Goal: Answer question/provide support: Share knowledge or assist other users

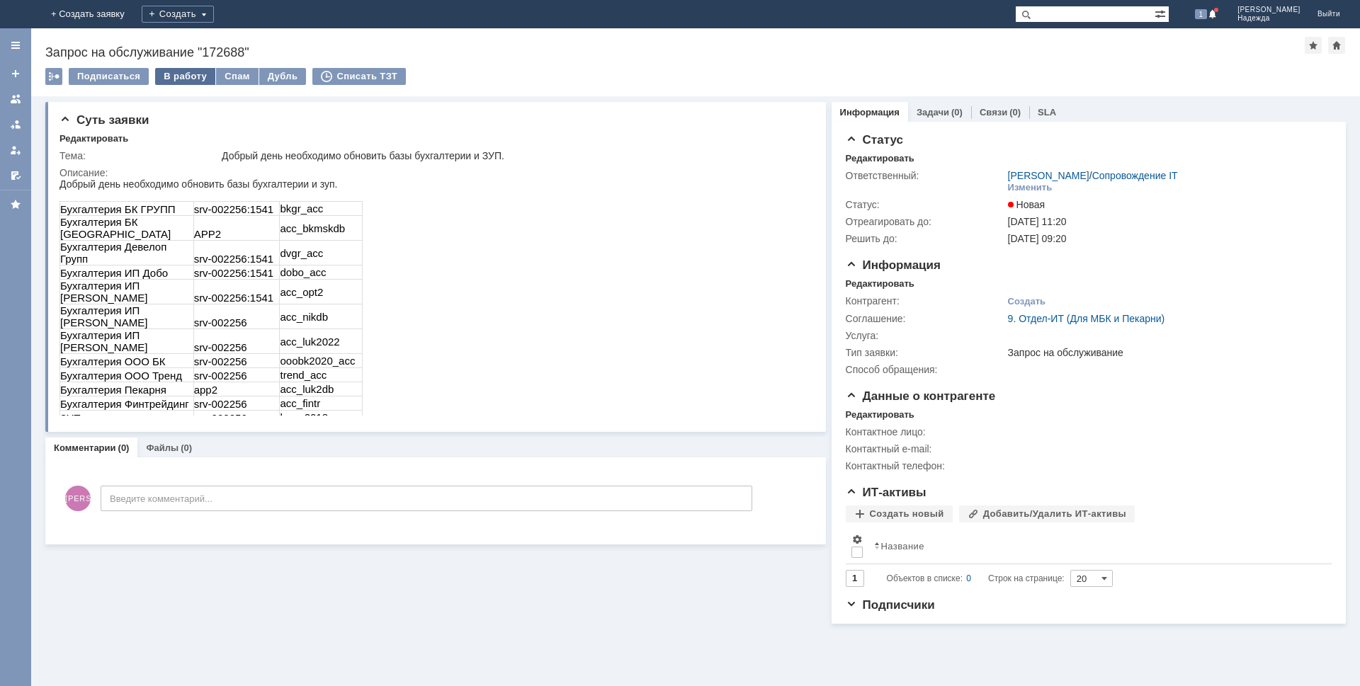
click at [186, 84] on div "В работу" at bounding box center [185, 76] width 60 height 17
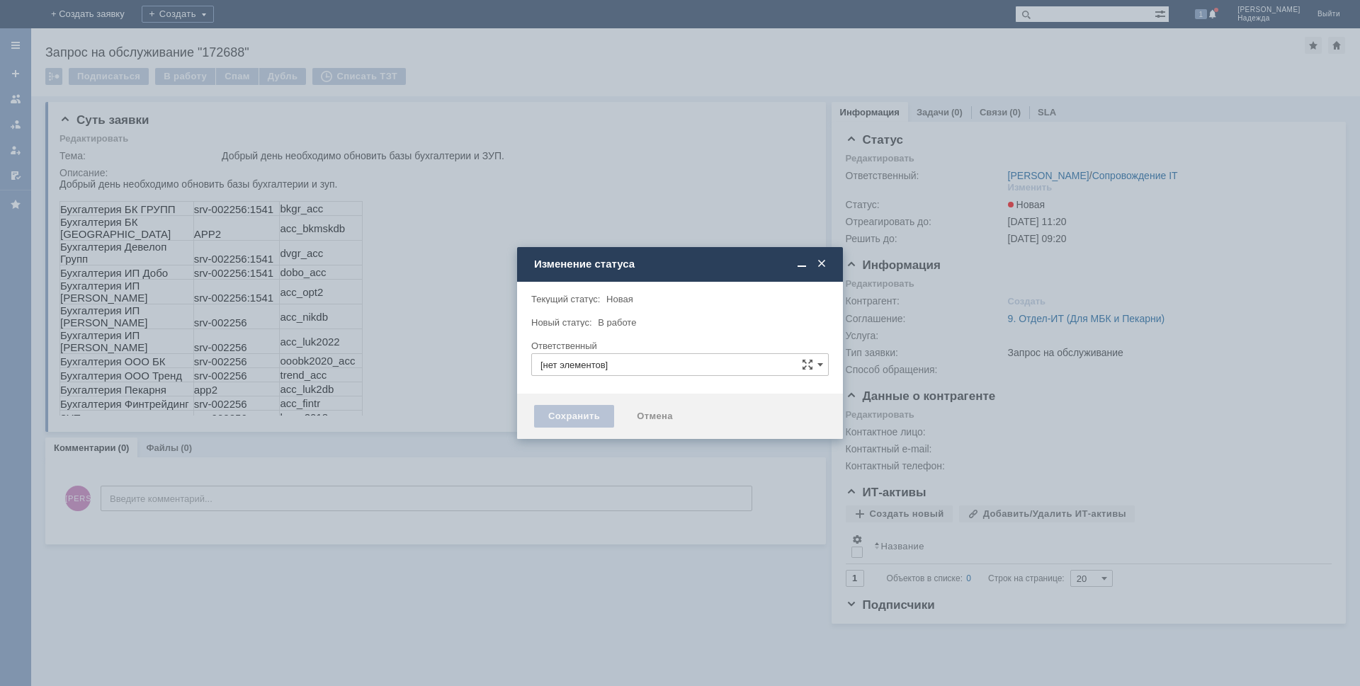
type input "[PERSON_NAME]"
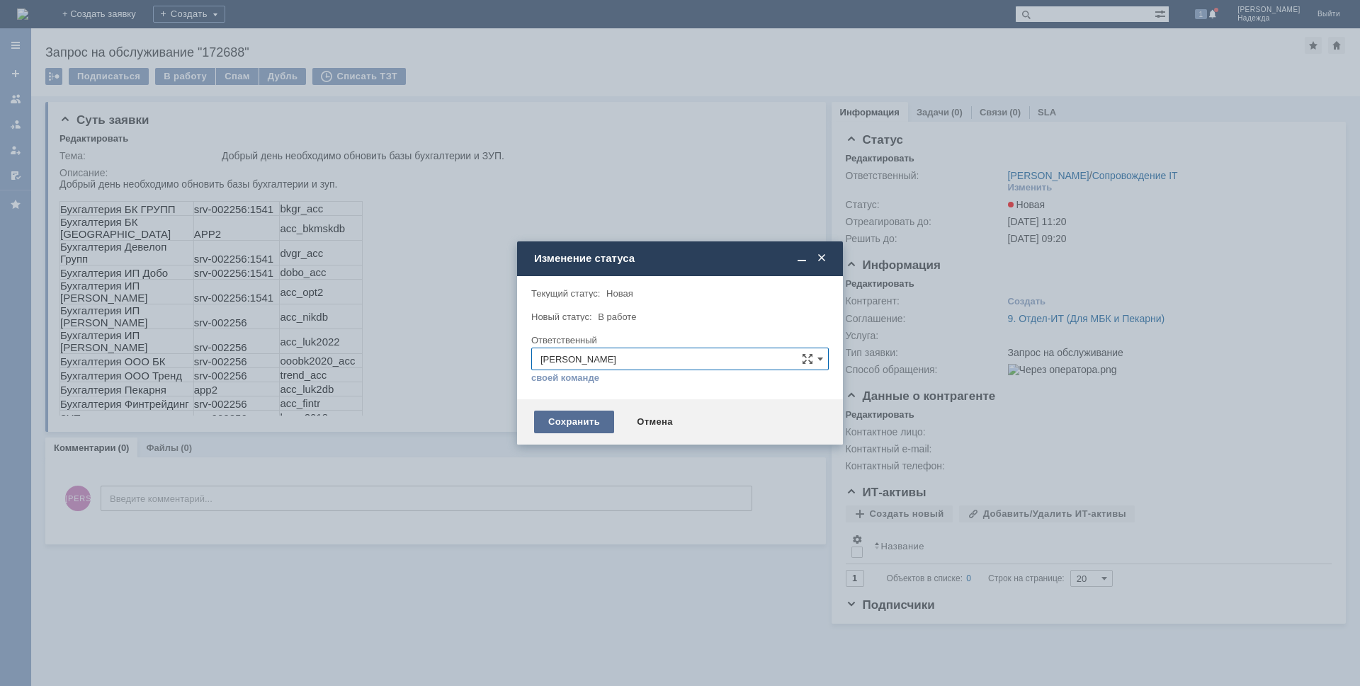
click at [587, 423] on div "Сохранить" at bounding box center [574, 422] width 80 height 23
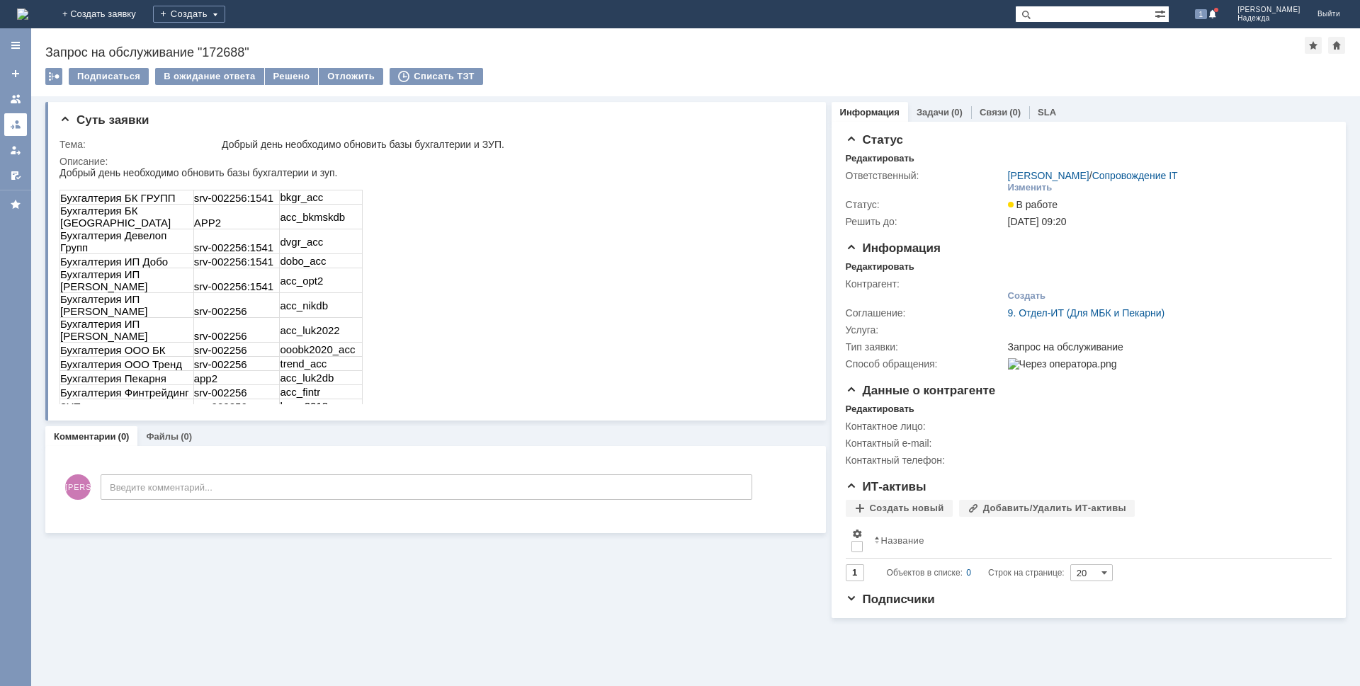
click at [16, 129] on div at bounding box center [15, 124] width 11 height 11
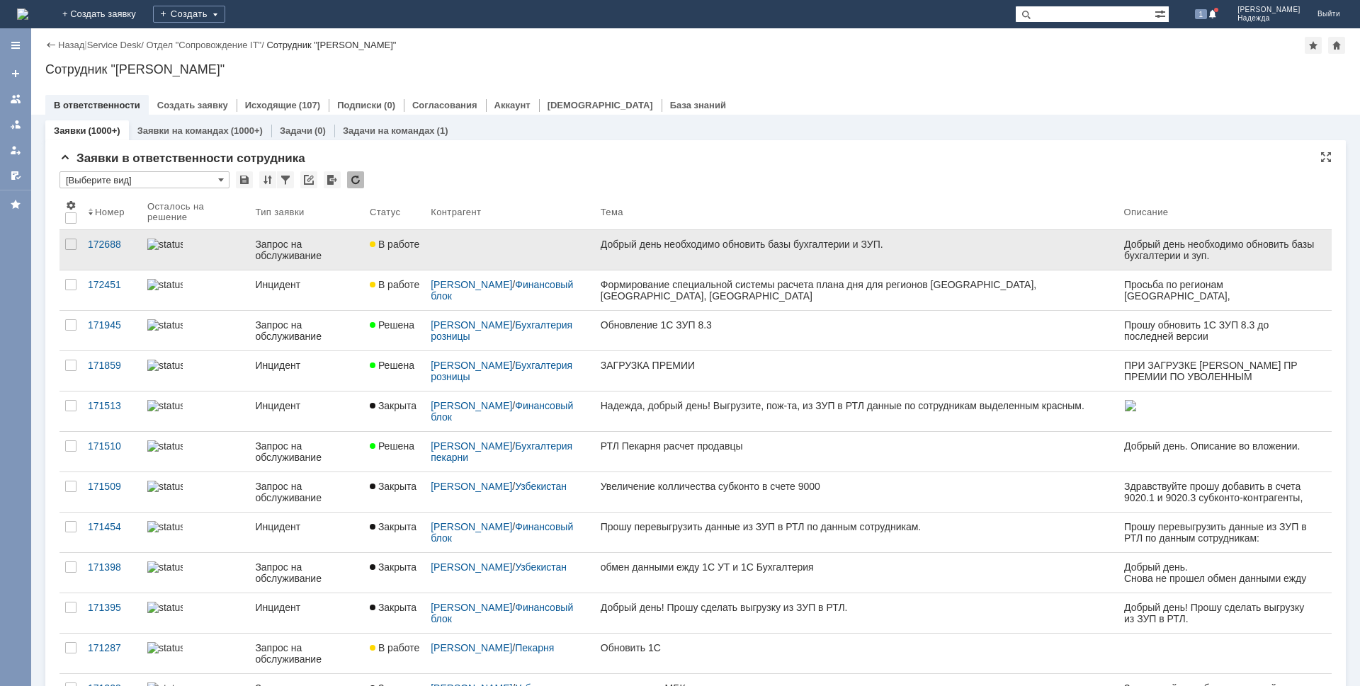
click at [703, 242] on div "Добрый день необходимо обновить базы бухгалтерии и ЗУП." at bounding box center [857, 244] width 512 height 11
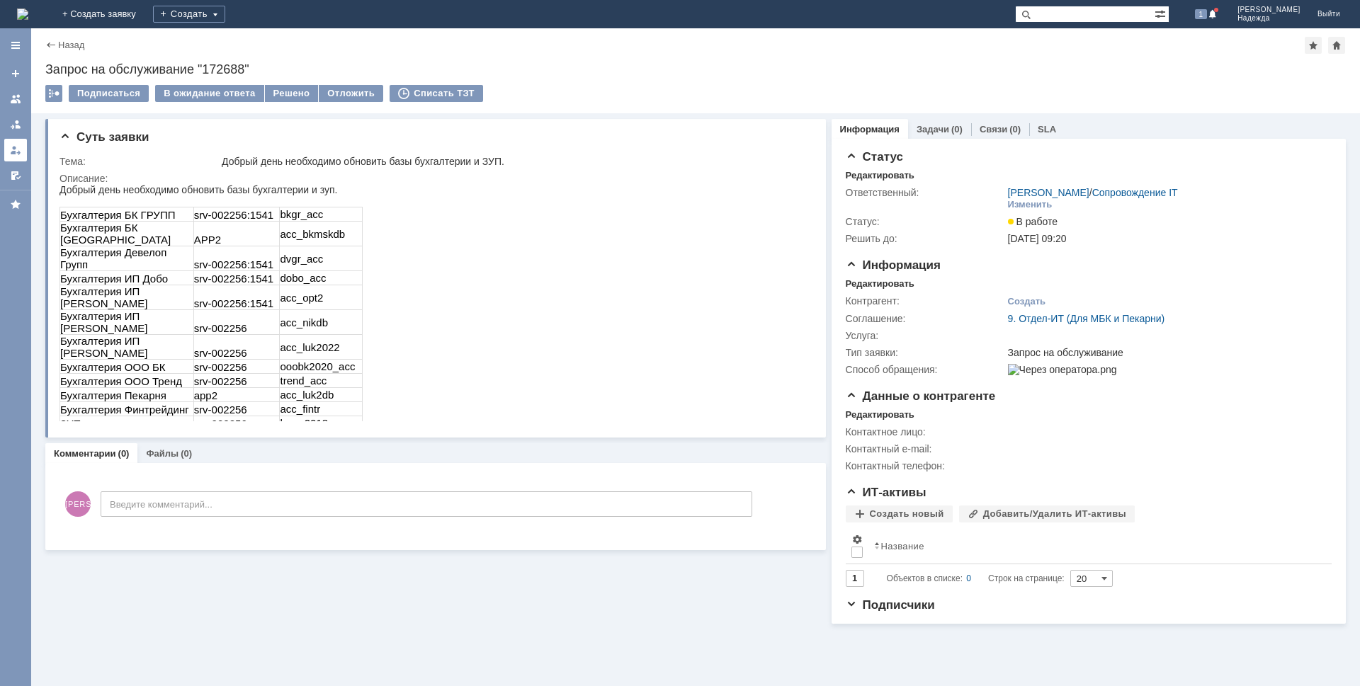
click at [22, 153] on link at bounding box center [15, 150] width 23 height 23
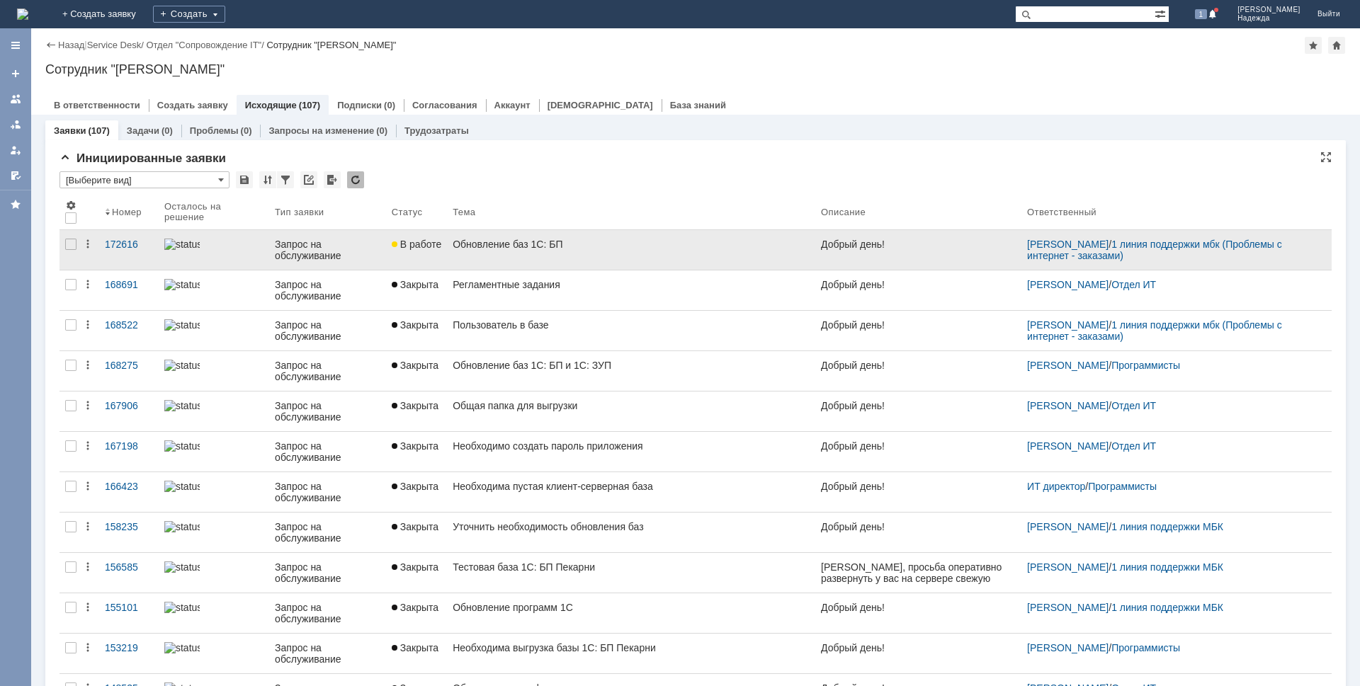
click at [842, 247] on div "Добрый день!" at bounding box center [918, 244] width 195 height 11
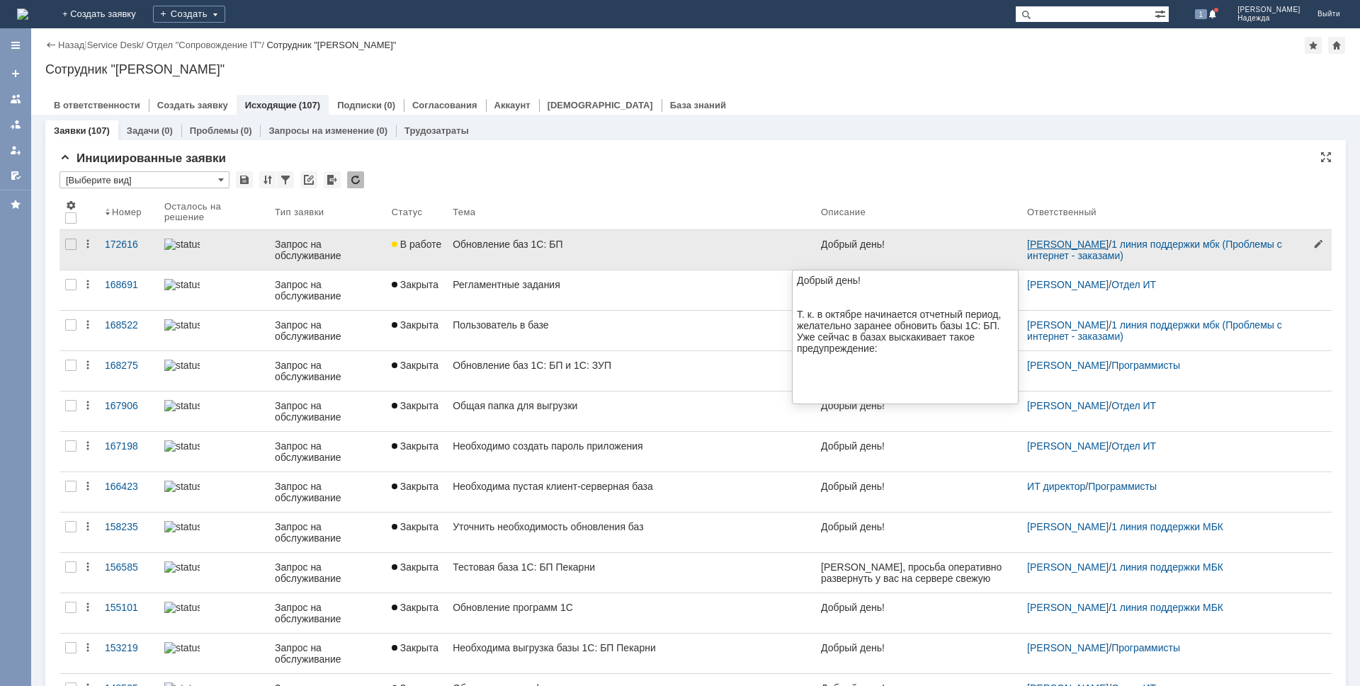
click at [1027, 244] on link "[PERSON_NAME]" at bounding box center [1067, 244] width 81 height 11
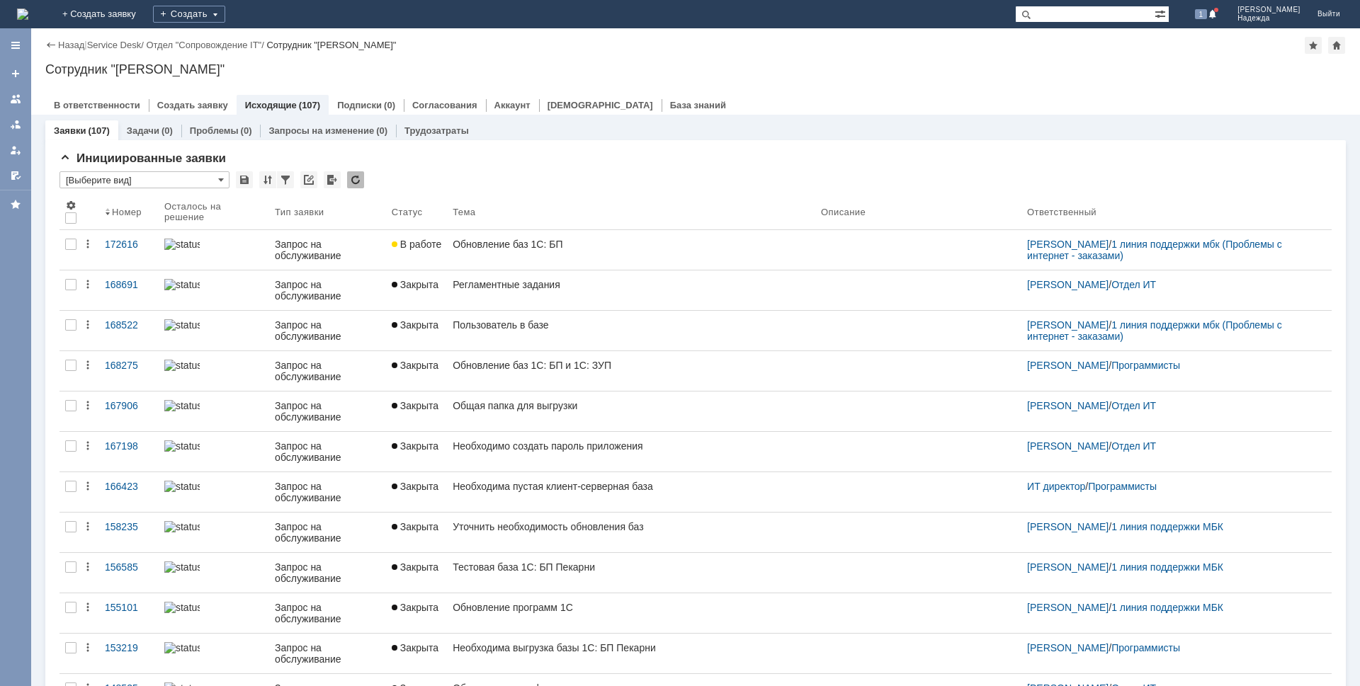
click at [463, 242] on div "Обновление баз 1С: БП" at bounding box center [631, 244] width 357 height 11
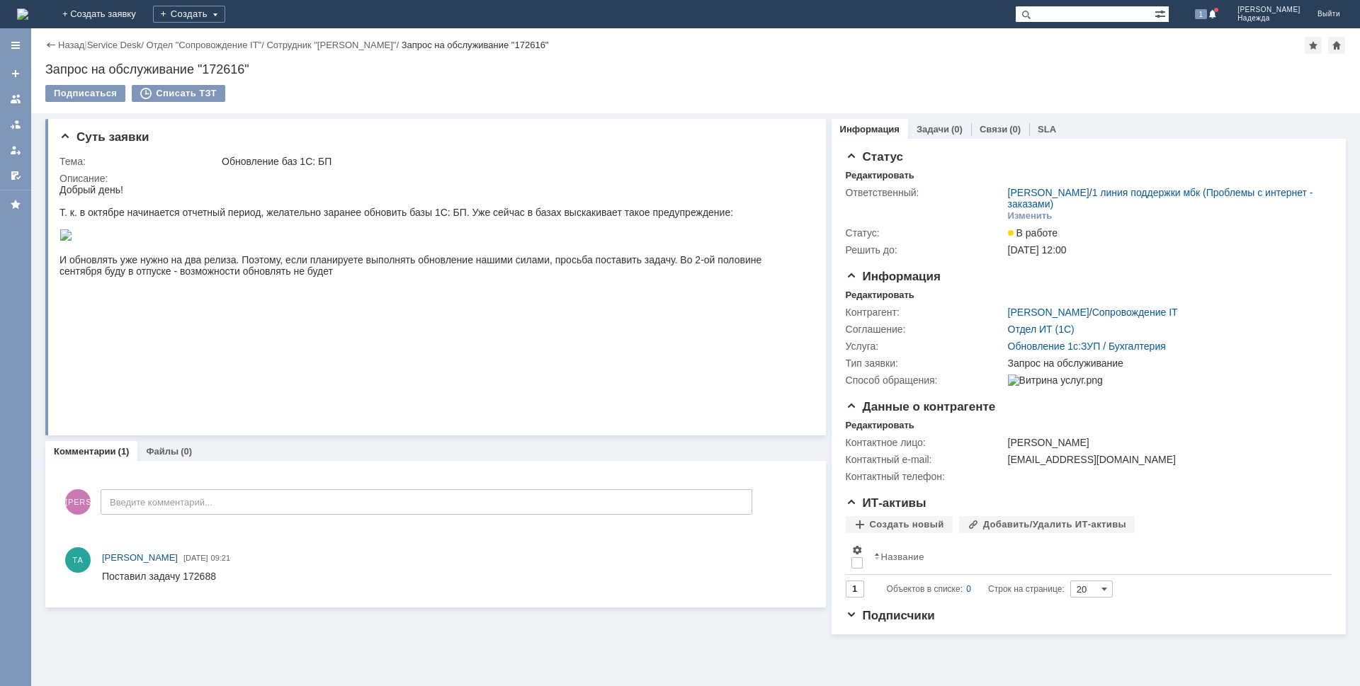
click at [274, 69] on div "Запрос на обслуживание "172616"" at bounding box center [695, 69] width 1301 height 14
drag, startPoint x: 259, startPoint y: 66, endPoint x: 44, endPoint y: 64, distance: 215.4
click at [44, 64] on div "Назад | Service Desk / Отдел "Сопровождение IT" / Сотрудник "Яковчук Надежда" /…" at bounding box center [695, 70] width 1329 height 85
copy div "Запрос на обслуживание "172616""
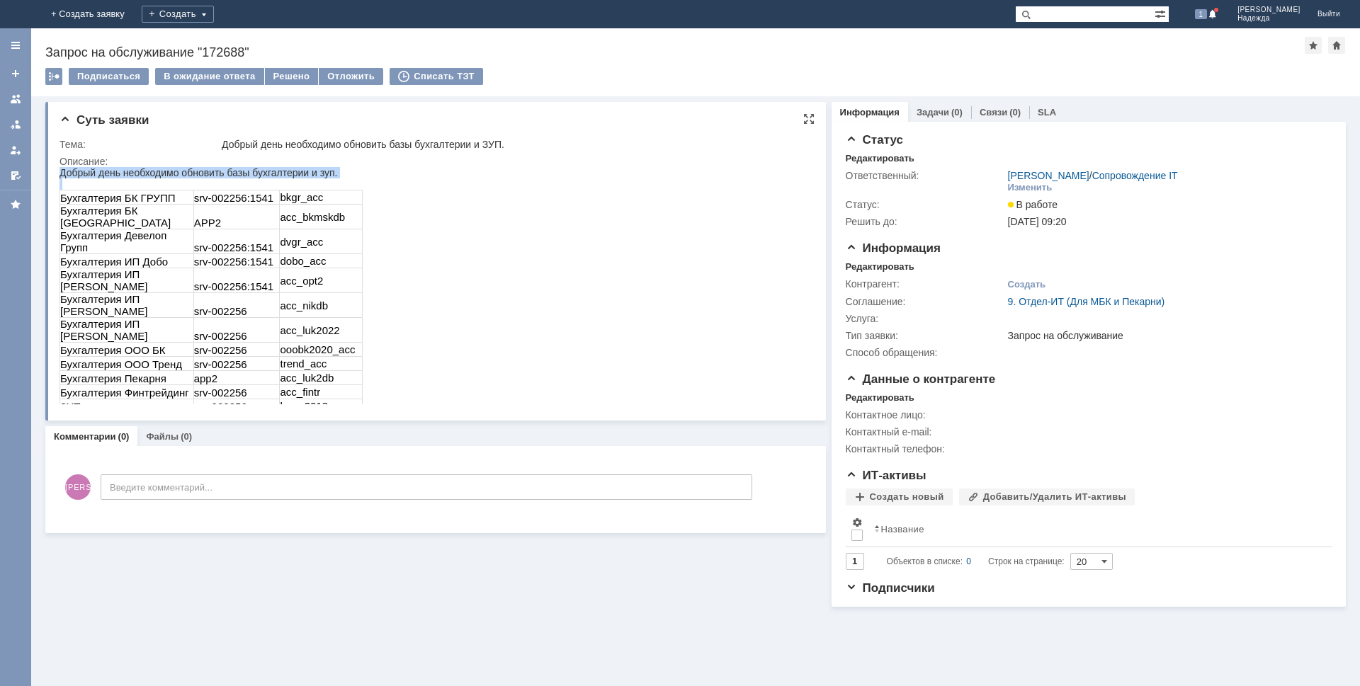
drag, startPoint x: 62, startPoint y: 171, endPoint x: 377, endPoint y: 407, distance: 393.7
click at [377, 407] on html "Добрый день необходимо обновить базы бухгалтерии и зуп. Бухгалтерия БК ГРУПП sr…" at bounding box center [433, 317] width 747 height 300
copy div "Добрый день необходимо обновить базы бухгалтерии и зуп."
click at [1104, 50] on div "Запрос на обслуживание "172688"" at bounding box center [675, 52] width 1260 height 14
click at [103, 205] on td "Бухгалтерия БК [GEOGRAPHIC_DATA]" at bounding box center [127, 217] width 134 height 25
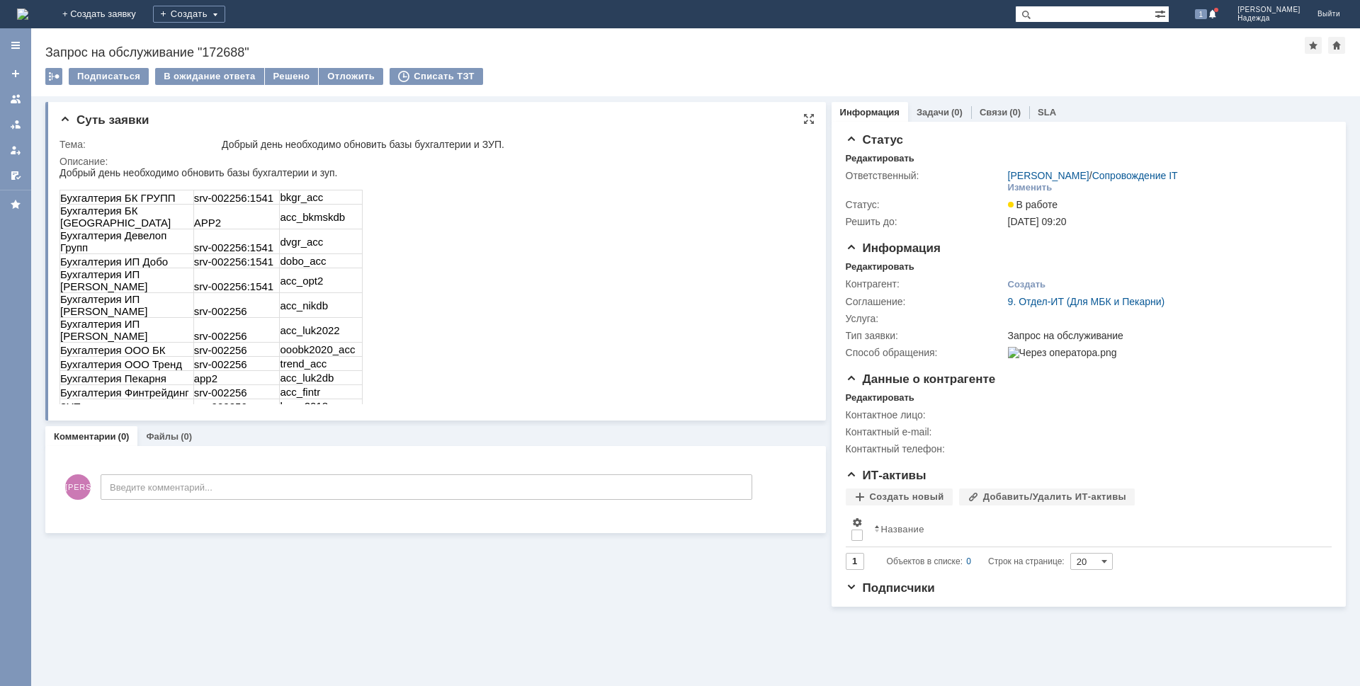
click at [230, 194] on td "srv-002256:1541" at bounding box center [236, 198] width 86 height 14
drag, startPoint x: 268, startPoint y: 196, endPoint x: 226, endPoint y: 196, distance: 41.8
click at [226, 196] on td "srv-002256:1541" at bounding box center [236, 198] width 86 height 14
drag, startPoint x: 320, startPoint y: 198, endPoint x: 276, endPoint y: 194, distance: 44.1
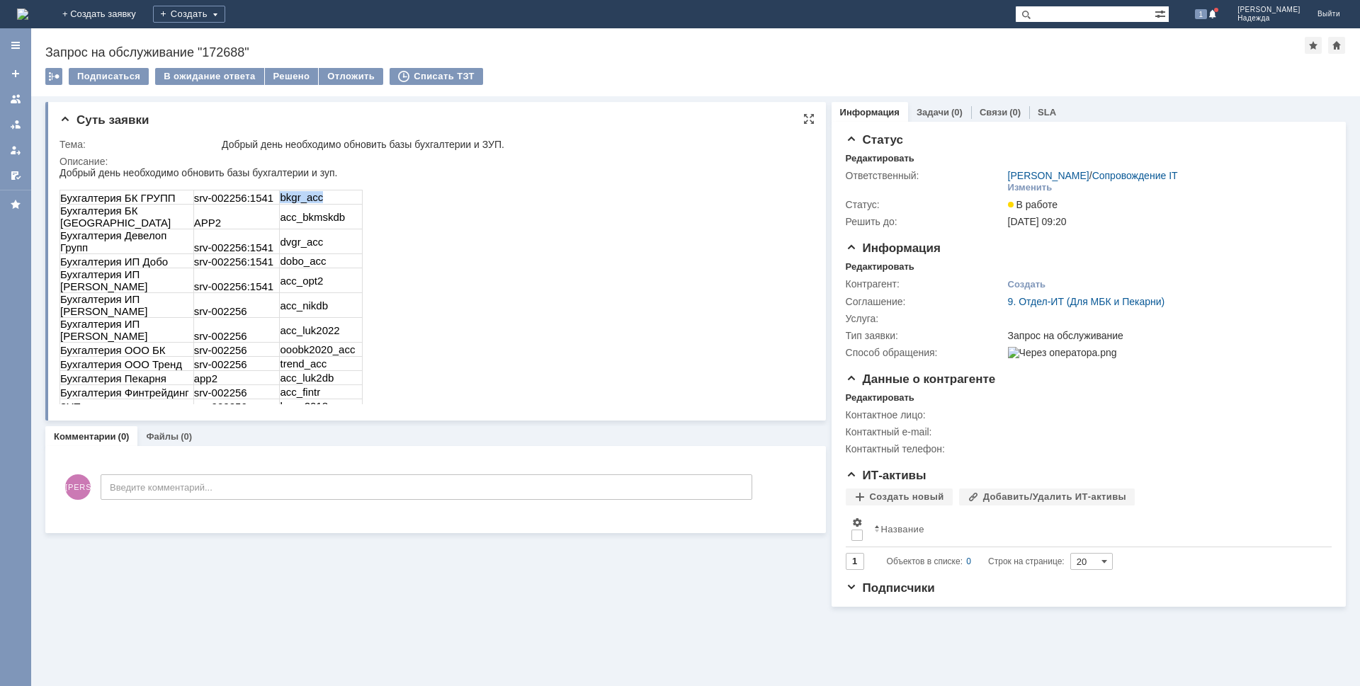
click at [276, 194] on tr "Бухгалтерия БК ГРУПП srv-002256:1541 bkgr_acc" at bounding box center [211, 198] width 302 height 14
click at [333, 195] on td "bkgr_acc" at bounding box center [321, 198] width 83 height 14
drag, startPoint x: 321, startPoint y: 196, endPoint x: 192, endPoint y: 190, distance: 129.1
click at [192, 191] on tr "Бухгалтерия БК ГРУПП srv-002256:1541 bkgr_acc" at bounding box center [211, 198] width 302 height 14
copy tr "Бухгалтерия БК ГРУПП srv-002256:1541 bkgr_acc"
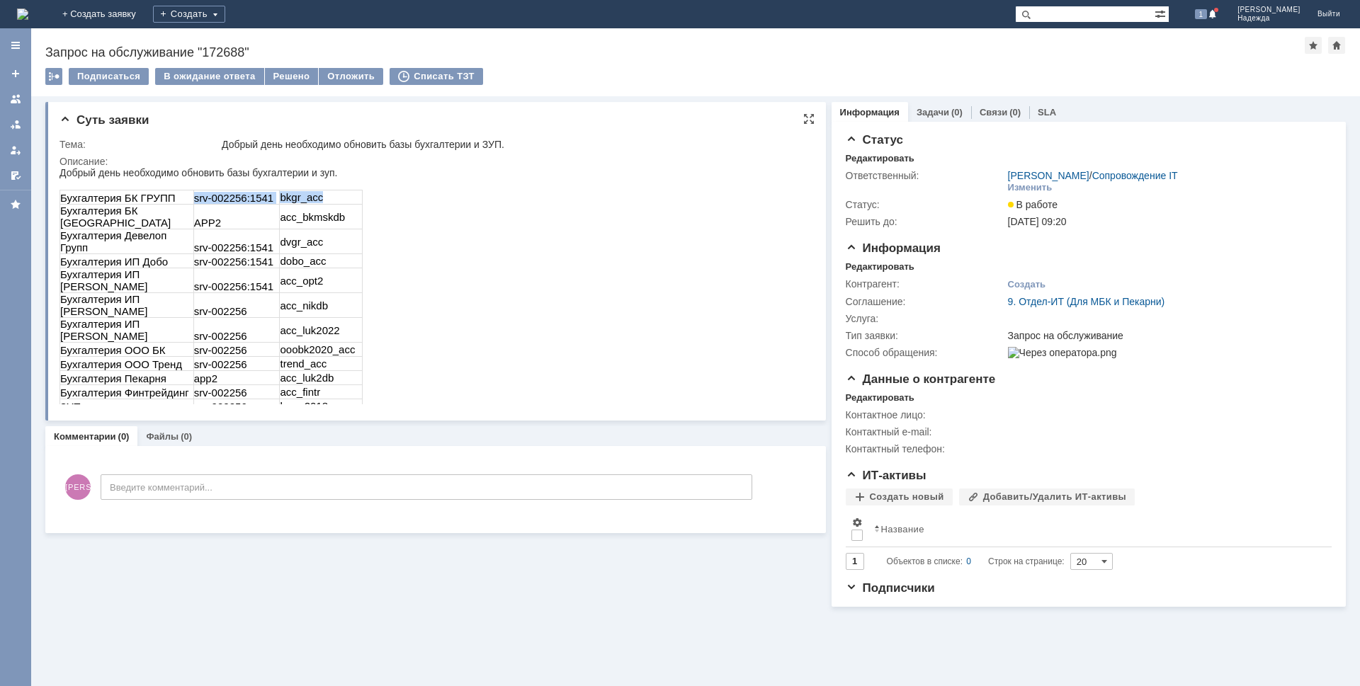
click at [249, 208] on td "APP2" at bounding box center [236, 217] width 86 height 25
drag, startPoint x: 264, startPoint y: 196, endPoint x: 193, endPoint y: 196, distance: 70.1
click at [193, 196] on td "srv-002256:1541" at bounding box center [236, 198] width 86 height 14
copy td "srv-002256:1541"
click at [327, 195] on td "bkgr_acc" at bounding box center [321, 198] width 83 height 14
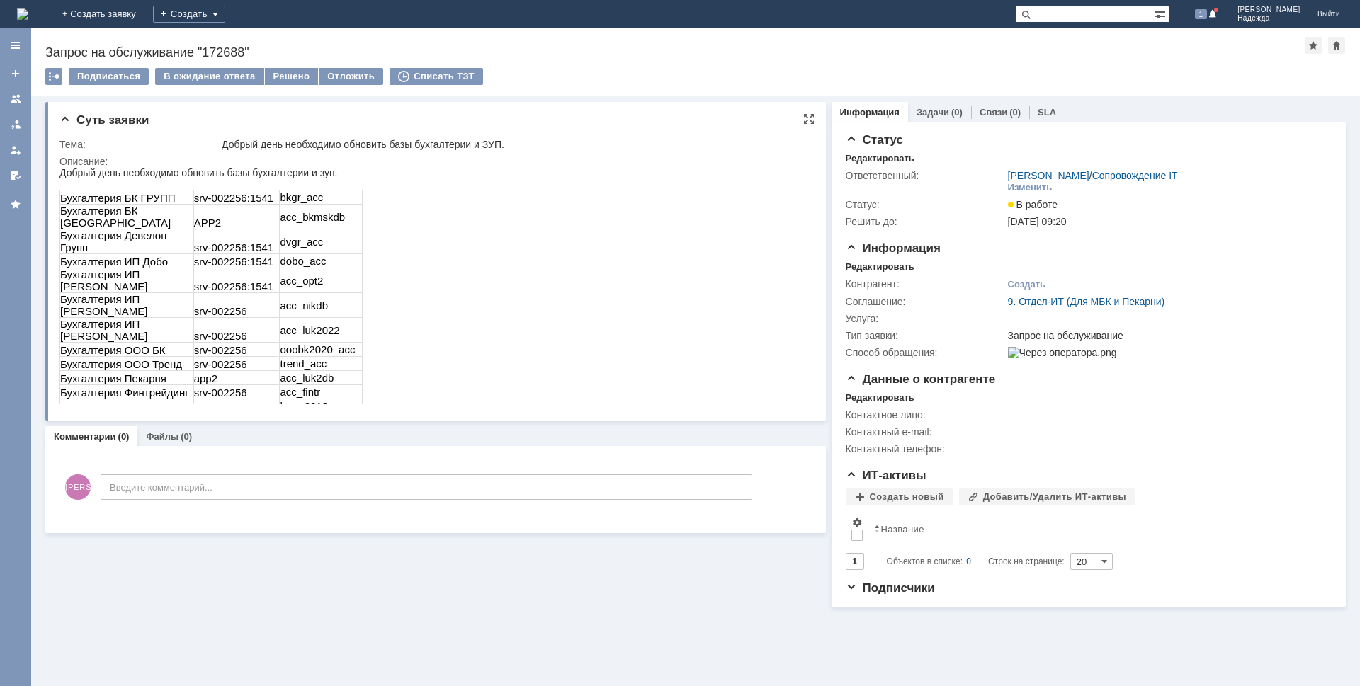
click at [327, 194] on td "bkgr_acc" at bounding box center [321, 198] width 83 height 14
click at [324, 199] on td "bkgr_acc" at bounding box center [321, 198] width 83 height 14
click at [324, 198] on td "bkgr_acc" at bounding box center [321, 198] width 83 height 14
click at [324, 195] on td "bkgr_acc" at bounding box center [321, 198] width 83 height 14
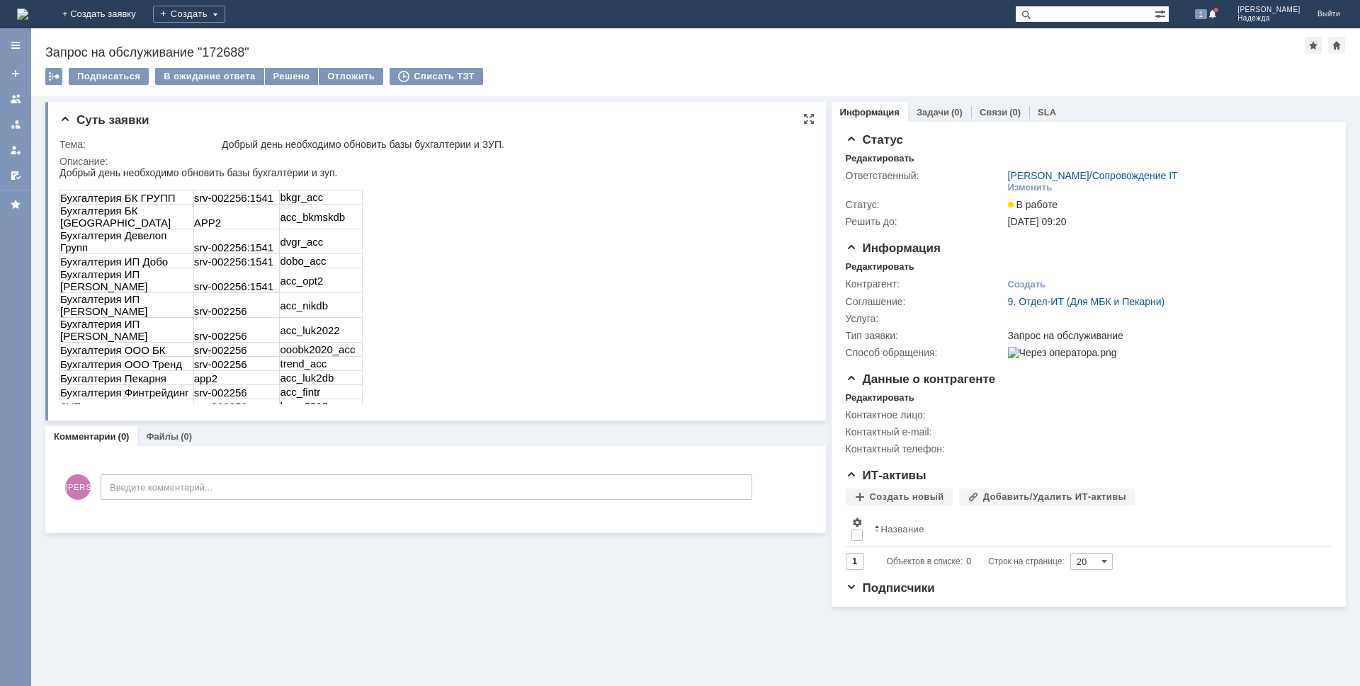
click at [319, 199] on td "bkgr_acc" at bounding box center [321, 198] width 83 height 14
drag, startPoint x: 282, startPoint y: 198, endPoint x: 317, endPoint y: 200, distance: 35.5
click at [317, 200] on td "bkgr_acc" at bounding box center [321, 198] width 83 height 14
copy td "bkgr_acc"
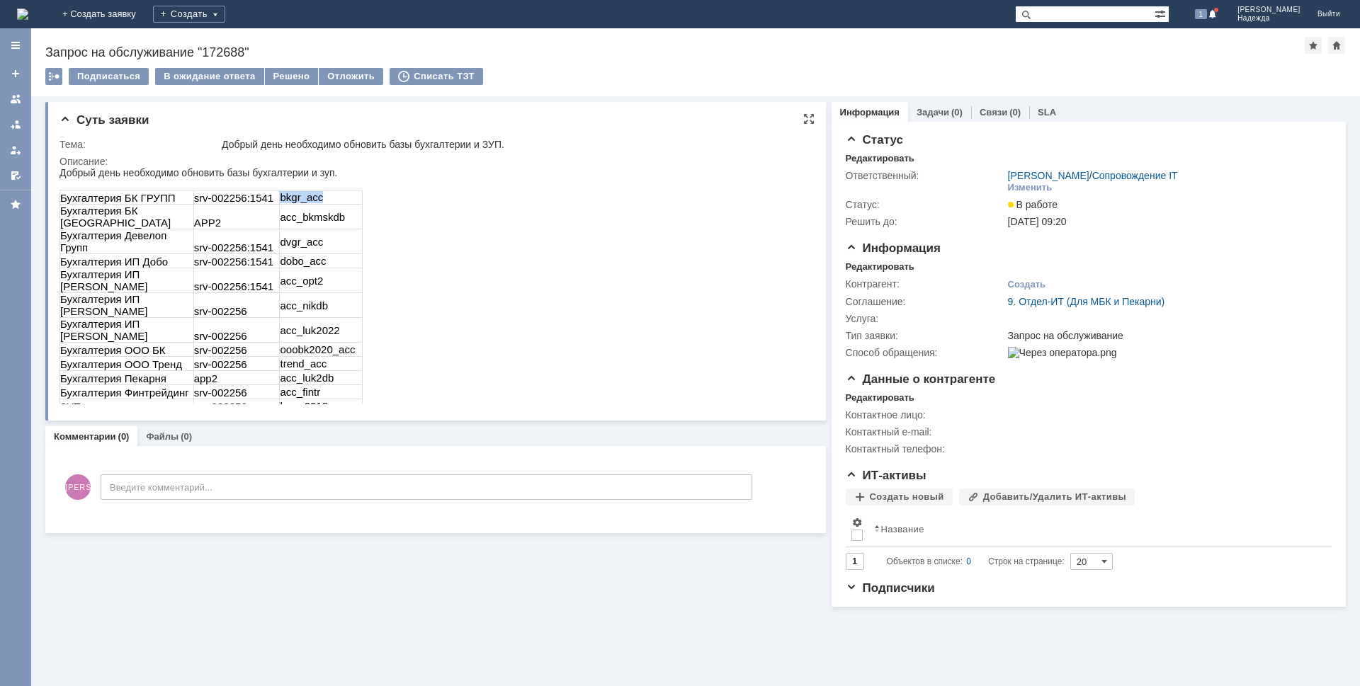
click at [222, 210] on td "APP2" at bounding box center [236, 217] width 86 height 25
click at [216, 214] on td "APP2" at bounding box center [236, 217] width 86 height 25
click at [217, 214] on td "APP2" at bounding box center [236, 217] width 86 height 25
click at [214, 210] on td "APP2" at bounding box center [236, 217] width 86 height 25
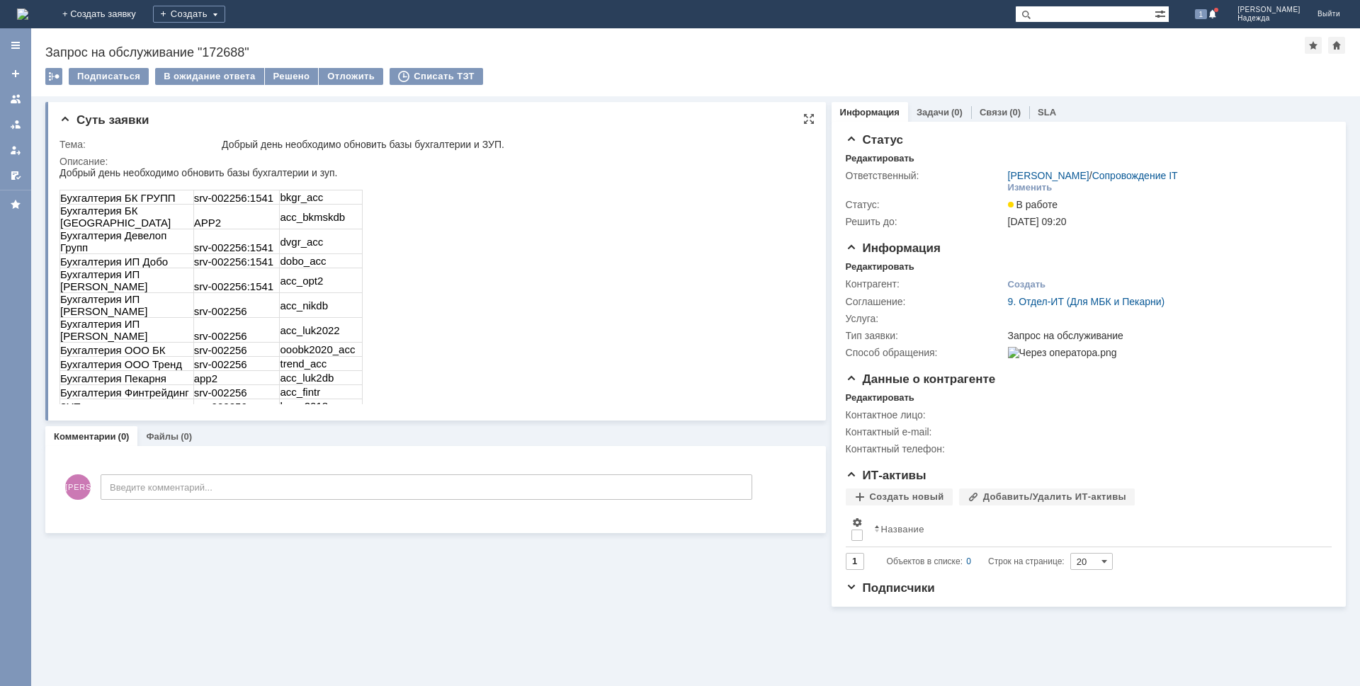
click at [214, 210] on td "APP2" at bounding box center [236, 217] width 86 height 25
drag, startPoint x: 214, startPoint y: 210, endPoint x: 193, endPoint y: 212, distance: 20.6
click at [193, 212] on td "APP2" at bounding box center [236, 217] width 86 height 25
copy td "APP2"
click at [344, 210] on td "acc_bkmskdb" at bounding box center [321, 217] width 83 height 25
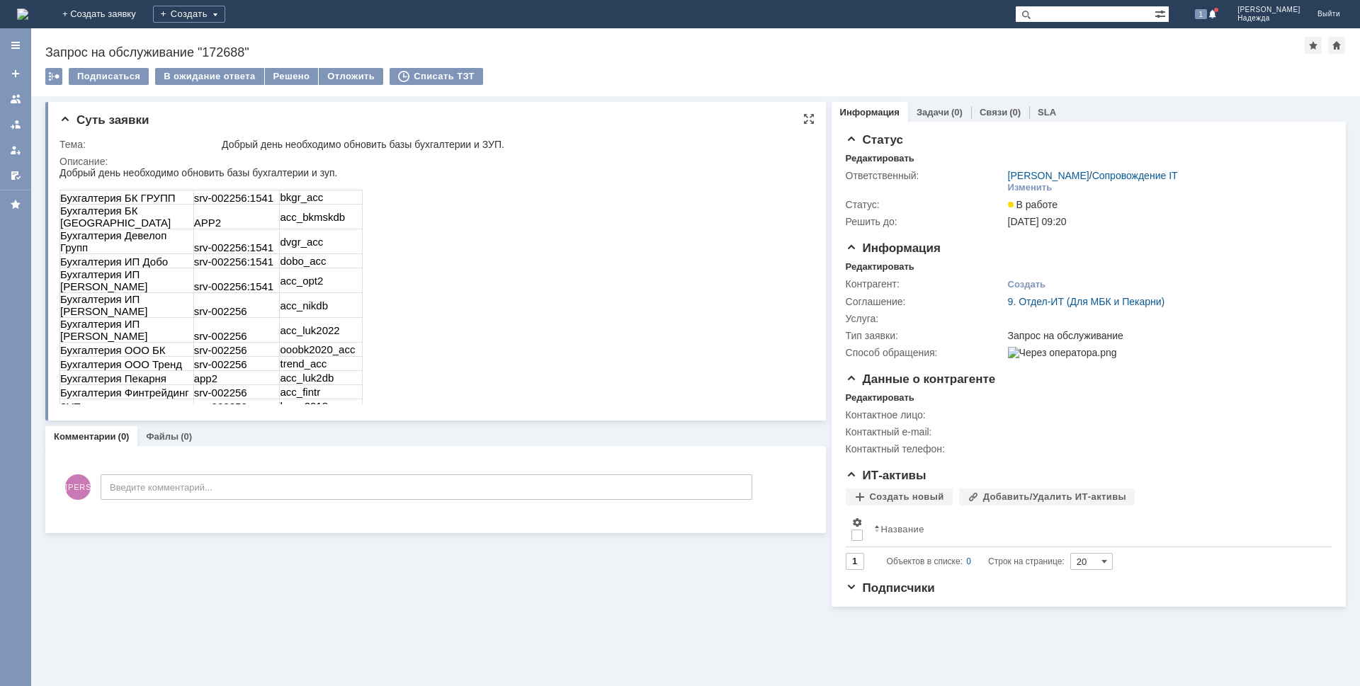
click at [344, 210] on td "acc_bkmskdb" at bounding box center [321, 217] width 83 height 25
click at [341, 213] on td "acc_bkmskdb" at bounding box center [321, 217] width 83 height 25
click at [341, 212] on td "acc_bkmskdb" at bounding box center [321, 217] width 83 height 25
copy td "acc_bkmskdb"
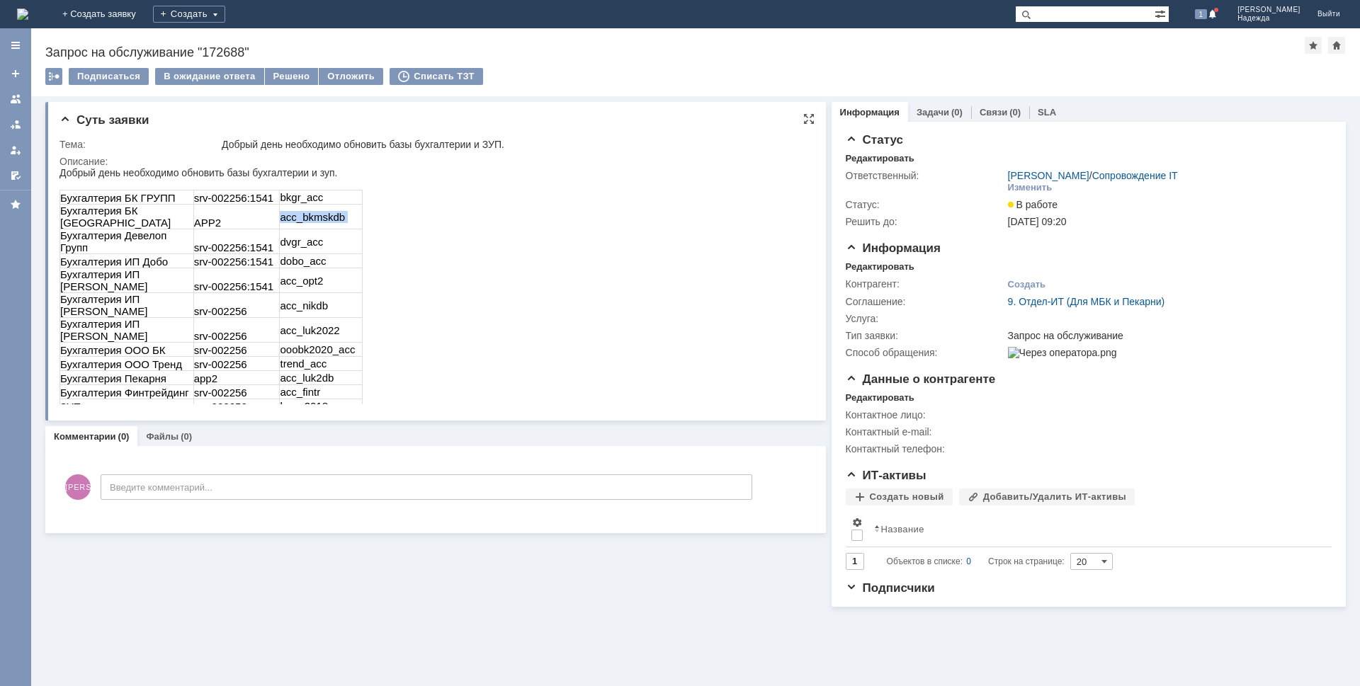
click at [264, 230] on td "srv-002256:1541" at bounding box center [236, 242] width 86 height 25
drag, startPoint x: 264, startPoint y: 226, endPoint x: 193, endPoint y: 228, distance: 70.9
click at [193, 230] on td "srv-002256:1541" at bounding box center [236, 242] width 86 height 25
copy td "srv-002256:1541"
click at [327, 230] on td "dvgr_acc" at bounding box center [321, 242] width 83 height 25
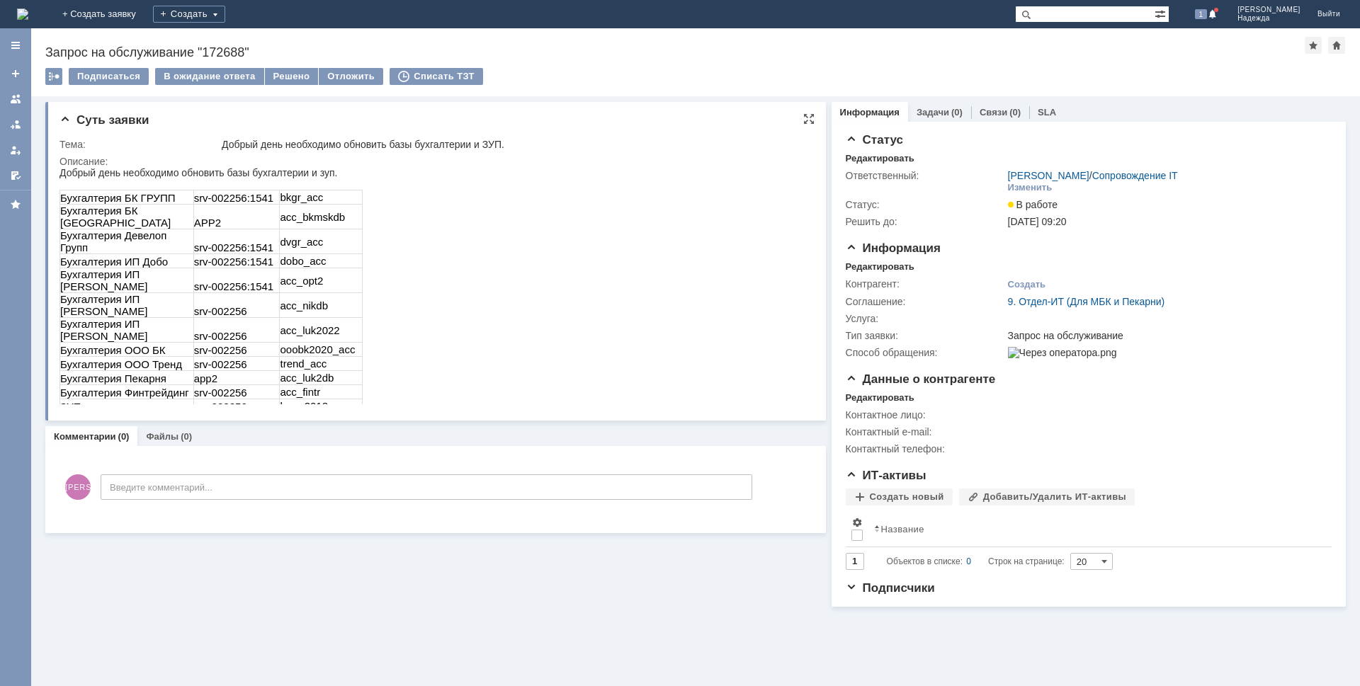
click at [327, 230] on td "dvgr_acc" at bounding box center [321, 242] width 83 height 25
click at [326, 230] on td "dvgr_acc" at bounding box center [321, 242] width 83 height 25
click at [323, 230] on td "dvgr_acc" at bounding box center [321, 242] width 83 height 25
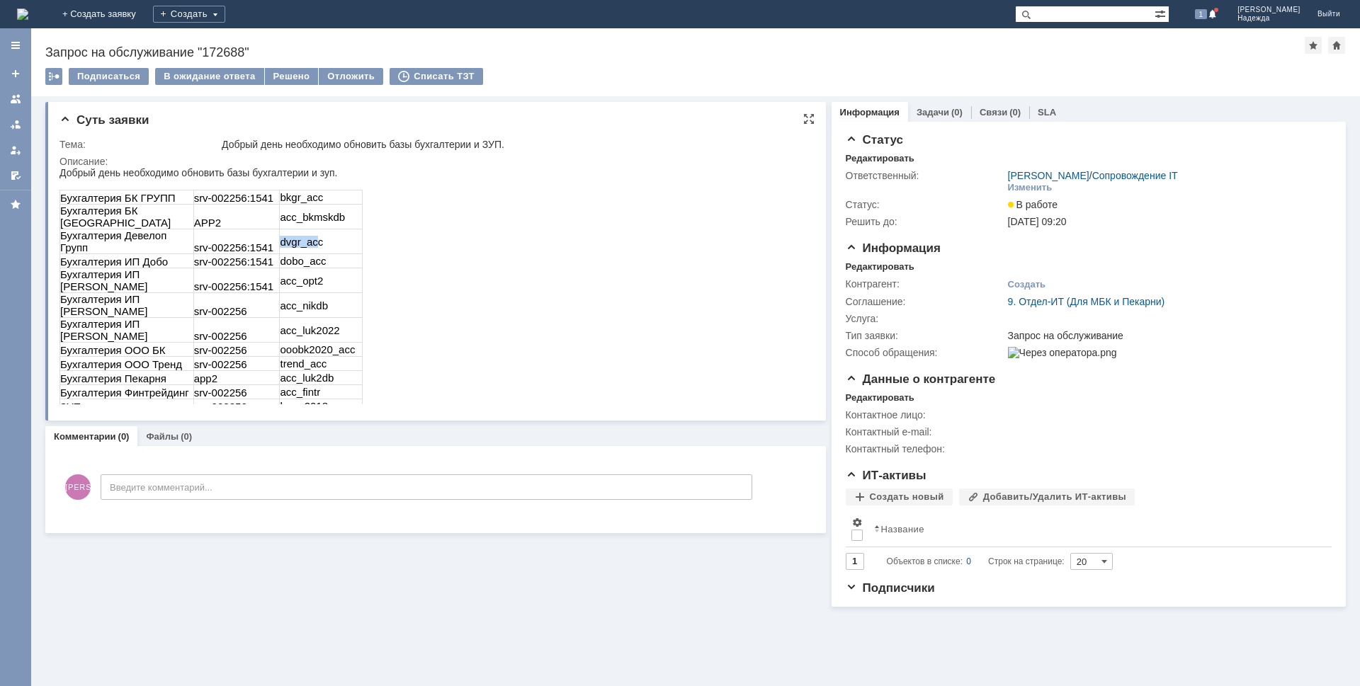
drag, startPoint x: 316, startPoint y: 226, endPoint x: 284, endPoint y: 227, distance: 31.9
click at [281, 230] on td "dvgr_acc" at bounding box center [321, 242] width 83 height 25
drag, startPoint x: 284, startPoint y: 227, endPoint x: 494, endPoint y: 193, distance: 213.1
click at [572, 190] on html "Добрый день необходимо обновить базы бухгалтерии и зуп. Бухгалтерия БК ГРУПП sr…" at bounding box center [433, 317] width 747 height 300
click at [321, 230] on td "dvgr_acc" at bounding box center [321, 242] width 83 height 25
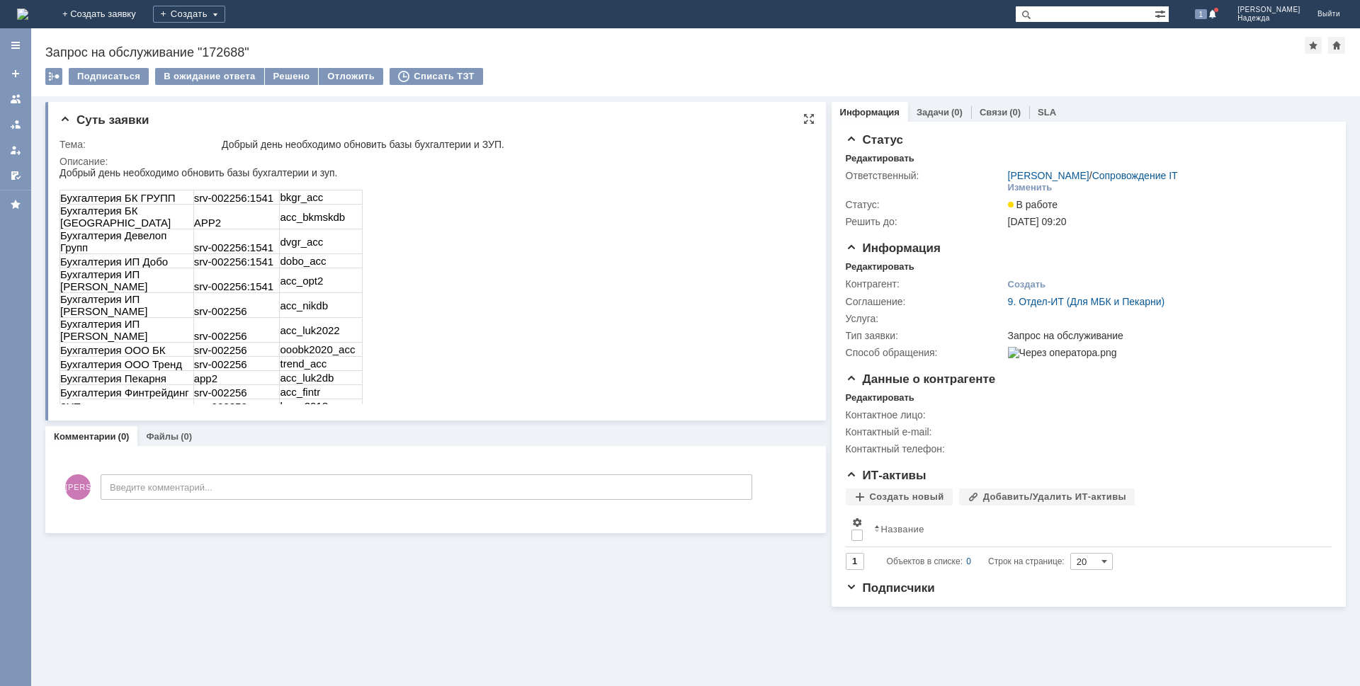
click at [322, 230] on td "dvgr_acc" at bounding box center [321, 242] width 83 height 25
drag, startPoint x: 324, startPoint y: 226, endPoint x: 274, endPoint y: 226, distance: 49.6
click at [274, 230] on tr "Бухгалтерия Девелоп Групп srv-002256:1541 dvgr_acc" at bounding box center [211, 242] width 302 height 25
click at [274, 230] on td "srv-002256:1541" at bounding box center [236, 242] width 86 height 25
drag, startPoint x: 327, startPoint y: 225, endPoint x: 276, endPoint y: 226, distance: 50.3
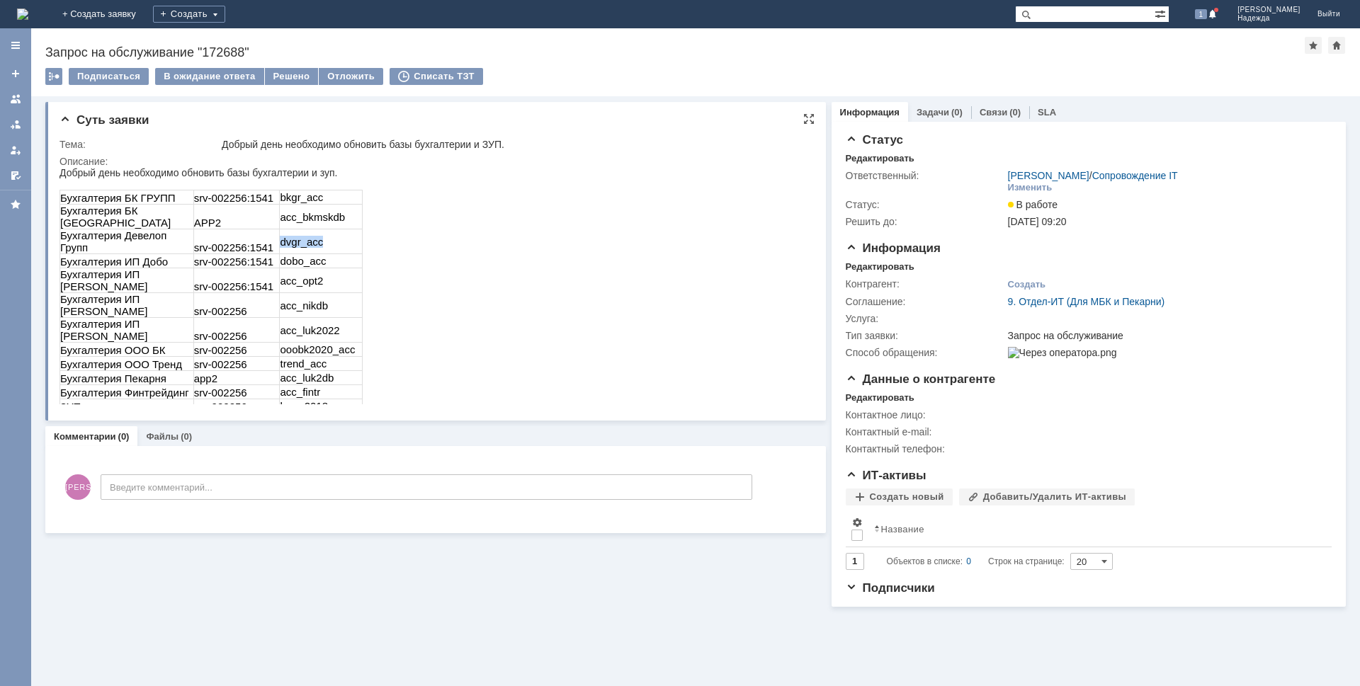
click at [276, 230] on tr "Бухгалтерия Девелоп Групп srv-002256:1541 dvgr_acc" at bounding box center [211, 242] width 302 height 25
copy tr "dvgr_acc"
click at [266, 254] on td "srv-002256:1541" at bounding box center [236, 261] width 86 height 14
click at [268, 254] on td "srv-002256:1541" at bounding box center [236, 261] width 86 height 14
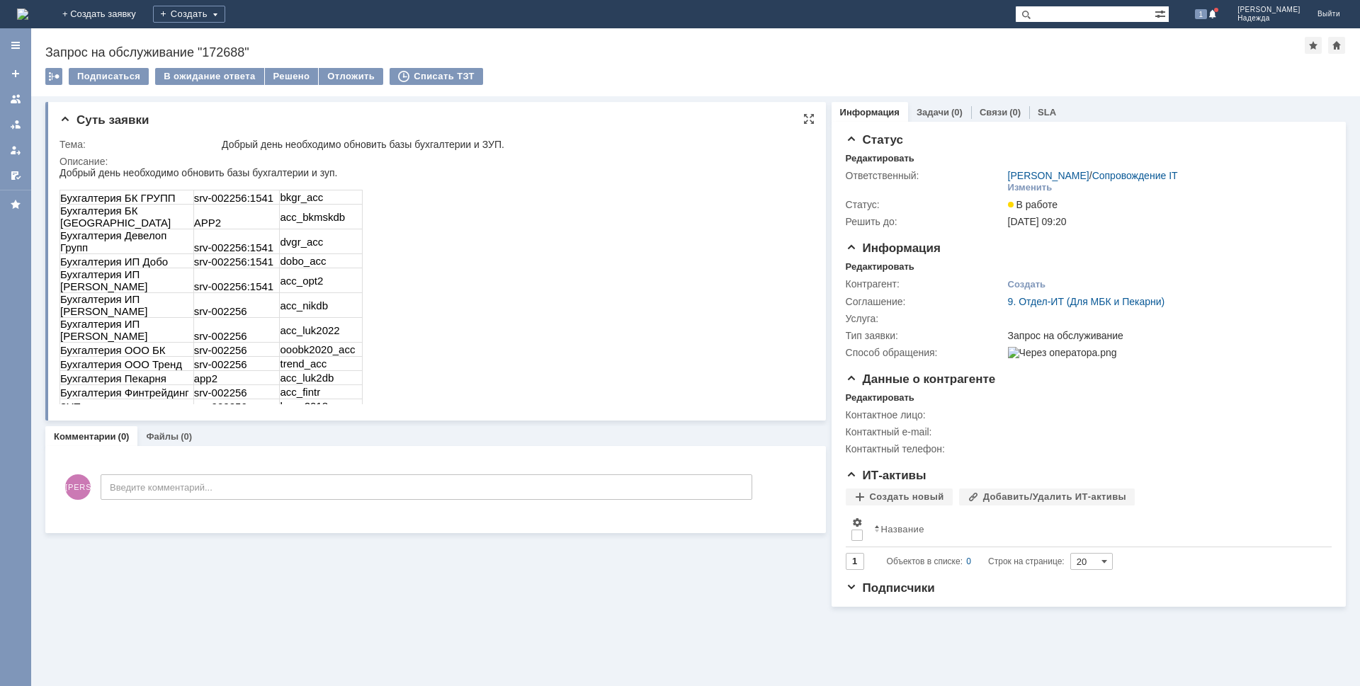
click at [268, 254] on td "srv-002256:1541" at bounding box center [236, 261] width 86 height 14
drag, startPoint x: 264, startPoint y: 241, endPoint x: 193, endPoint y: 241, distance: 70.8
click at [193, 254] on td "srv-002256:1541" at bounding box center [236, 261] width 86 height 14
copy td "srv-002256:1541"
click at [335, 254] on td "dobo_acc" at bounding box center [321, 261] width 83 height 14
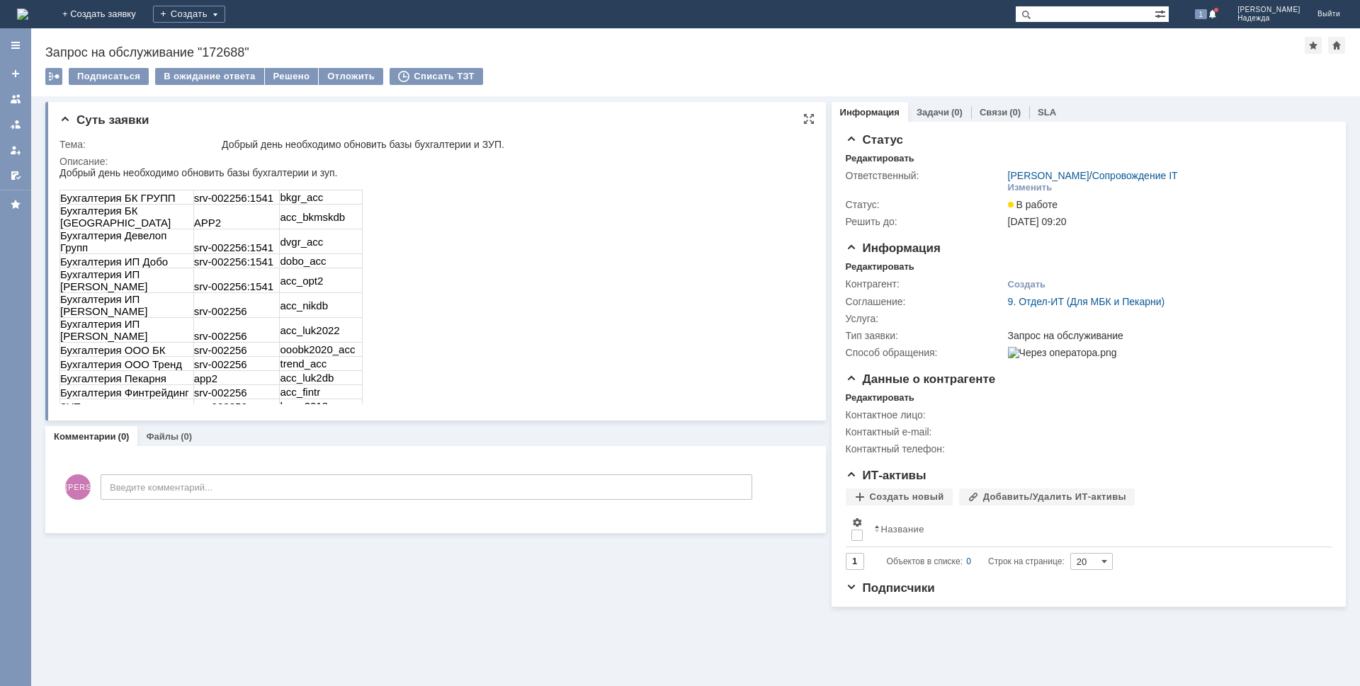
click at [334, 254] on td "dobo_acc" at bounding box center [321, 261] width 83 height 14
drag, startPoint x: 327, startPoint y: 239, endPoint x: 272, endPoint y: 239, distance: 55.3
click at [272, 254] on tr "Бухгалтерия ИП Добо srv-002256:1541 dobo_acc" at bounding box center [211, 261] width 302 height 14
copy tr "dobo_acc"
click at [227, 268] on td "srv-002256:1541" at bounding box center [236, 280] width 86 height 25
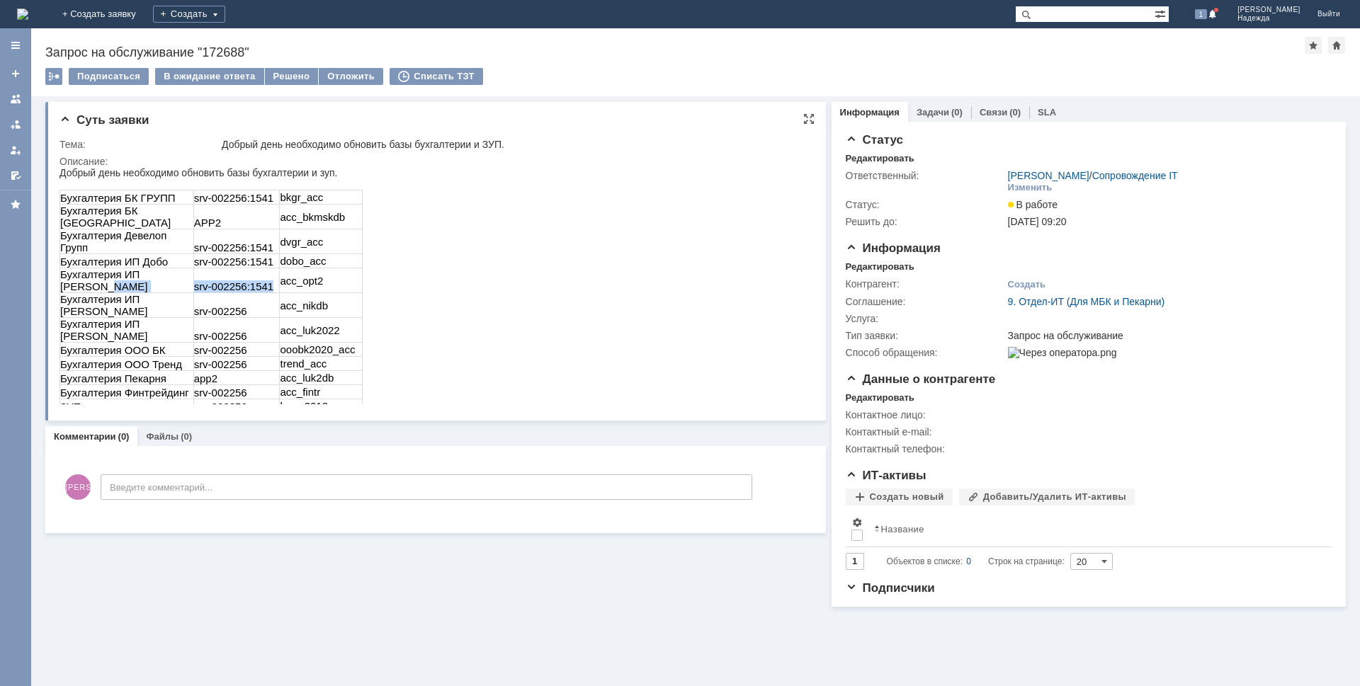
drag, startPoint x: 266, startPoint y: 255, endPoint x: 191, endPoint y: 254, distance: 75.1
click at [191, 268] on tr "Бухгалтерия ИП Москалев srv-002256:1541 acc_opt2" at bounding box center [211, 280] width 302 height 25
click at [325, 268] on td "acc_opt2" at bounding box center [321, 280] width 83 height 25
drag, startPoint x: 323, startPoint y: 254, endPoint x: 281, endPoint y: 256, distance: 41.8
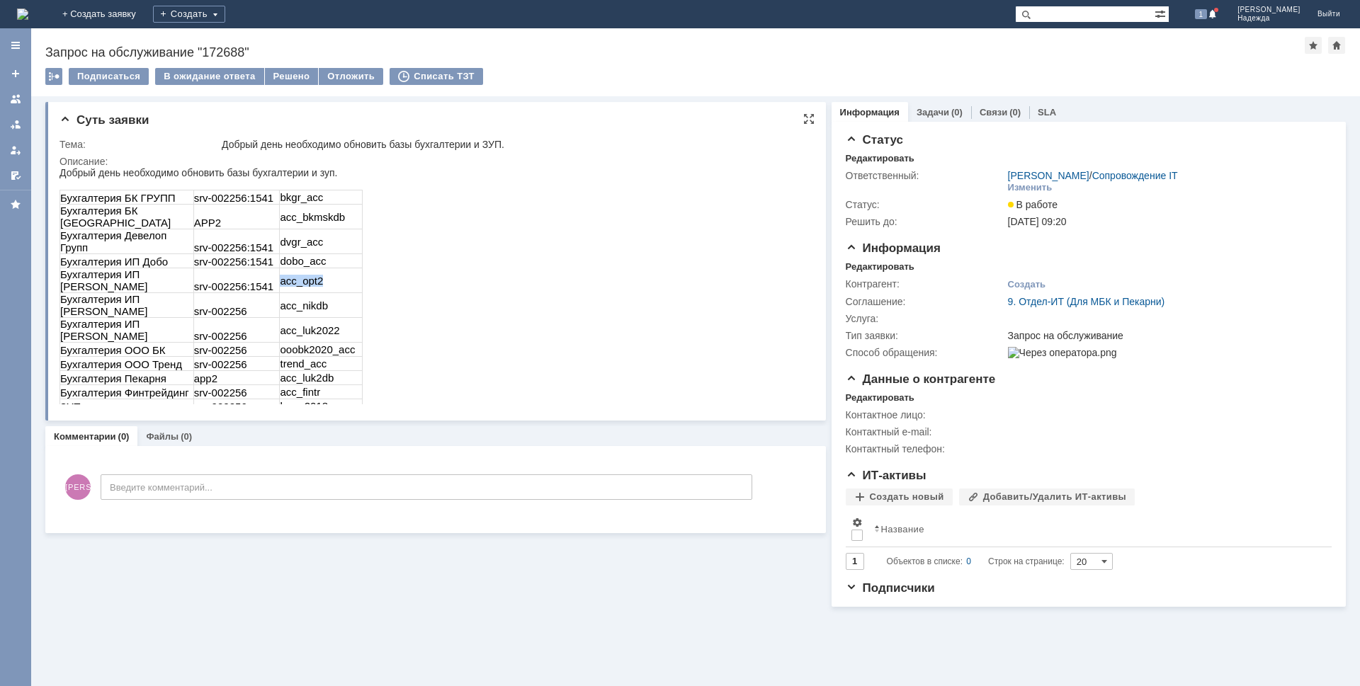
click at [281, 268] on td "acc_opt2" at bounding box center [321, 280] width 83 height 25
click at [243, 293] on td "srv-002256" at bounding box center [236, 305] width 86 height 25
click at [244, 293] on td "srv-002256" at bounding box center [236, 305] width 86 height 25
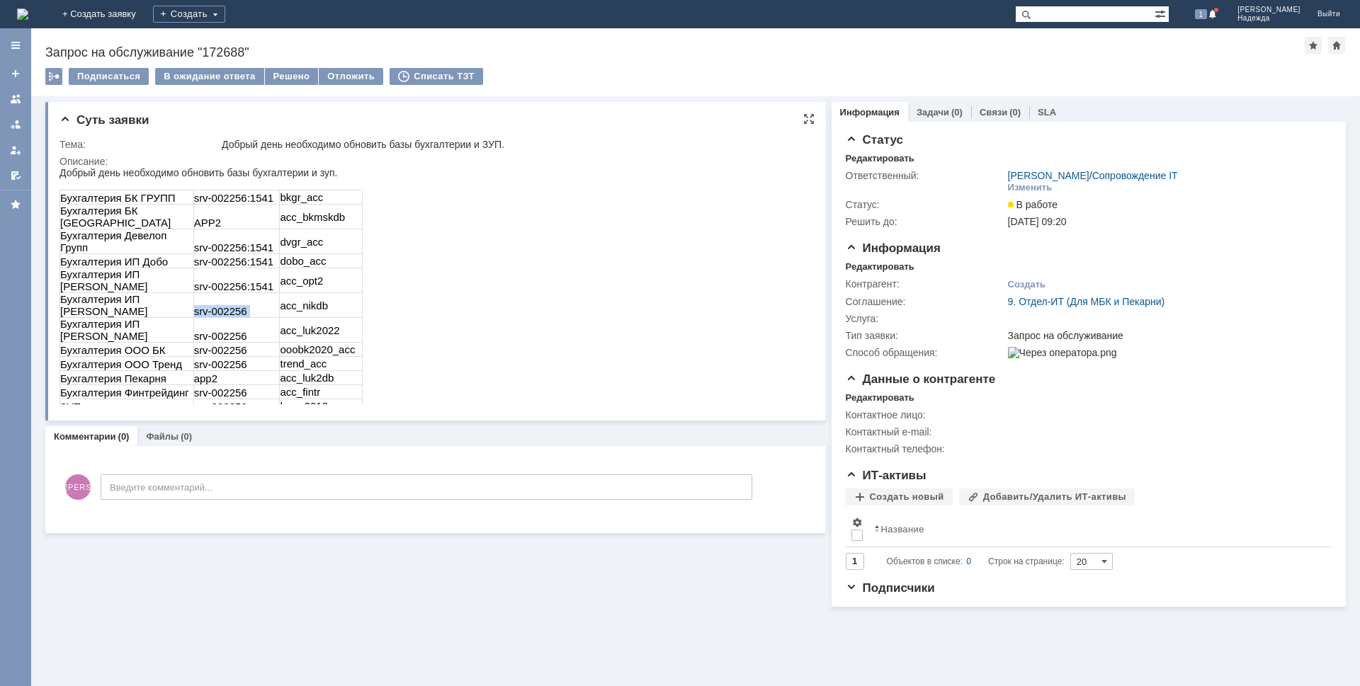
click at [246, 293] on td "srv-002256" at bounding box center [236, 305] width 86 height 25
click at [329, 268] on td "acc_opt2" at bounding box center [321, 280] width 83 height 25
click at [328, 293] on td "acc_nikdb" at bounding box center [321, 305] width 83 height 25
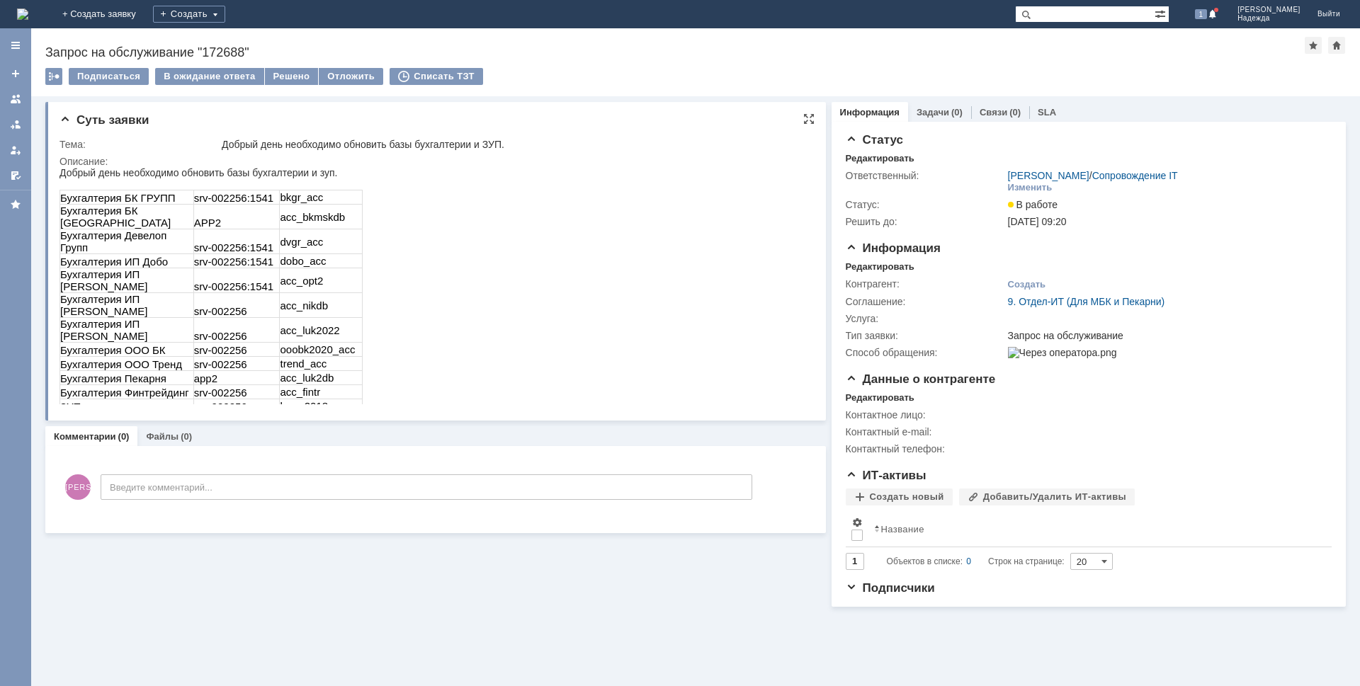
click at [329, 293] on td "acc_nikdb" at bounding box center [321, 305] width 83 height 25
drag, startPoint x: 325, startPoint y: 267, endPoint x: 277, endPoint y: 267, distance: 48.2
click at [277, 293] on tr "Бухгалтерия ИП Никитин srv-002256 acc_nikdb" at bounding box center [211, 305] width 302 height 25
click at [248, 318] on td "srv-002256" at bounding box center [236, 330] width 86 height 25
click at [242, 318] on td "srv-002256" at bounding box center [236, 330] width 86 height 25
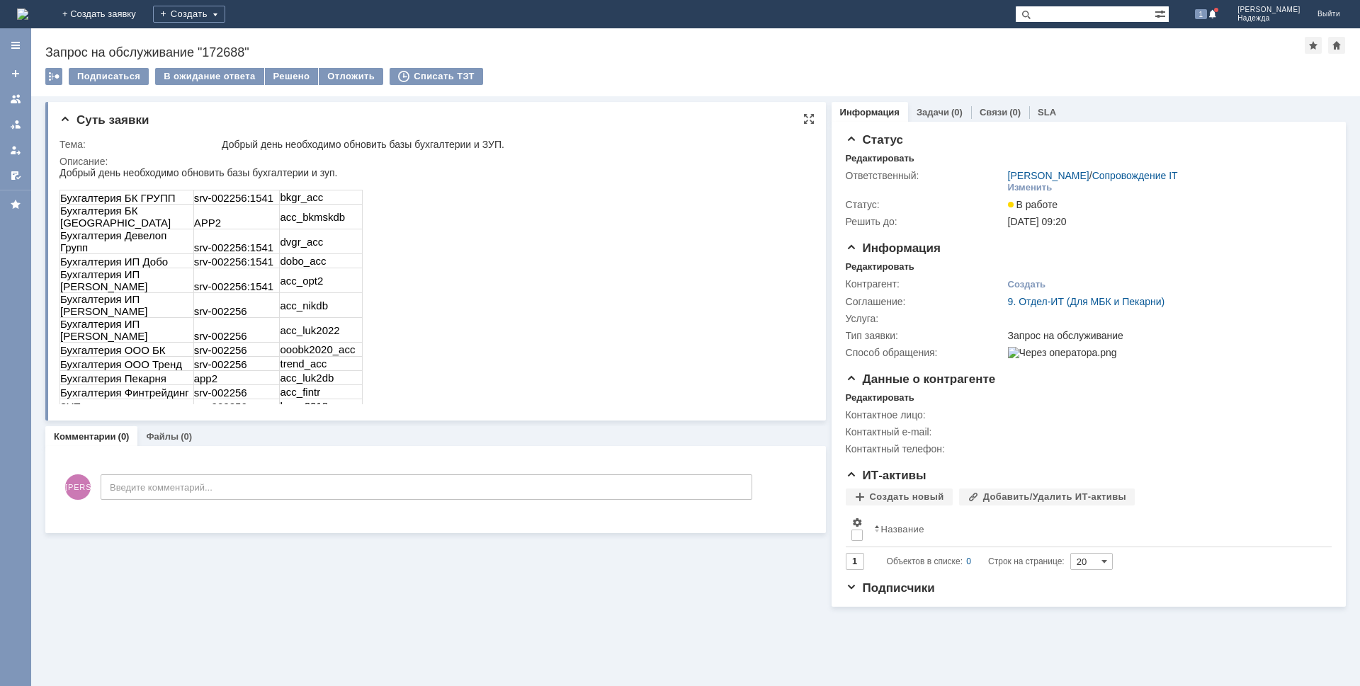
click at [242, 318] on td "srv-002256" at bounding box center [236, 330] width 86 height 25
click at [243, 318] on td "srv-002256" at bounding box center [236, 330] width 86 height 25
click at [244, 318] on td "srv-002256" at bounding box center [236, 330] width 86 height 25
drag, startPoint x: 243, startPoint y: 281, endPoint x: 186, endPoint y: 281, distance: 56.7
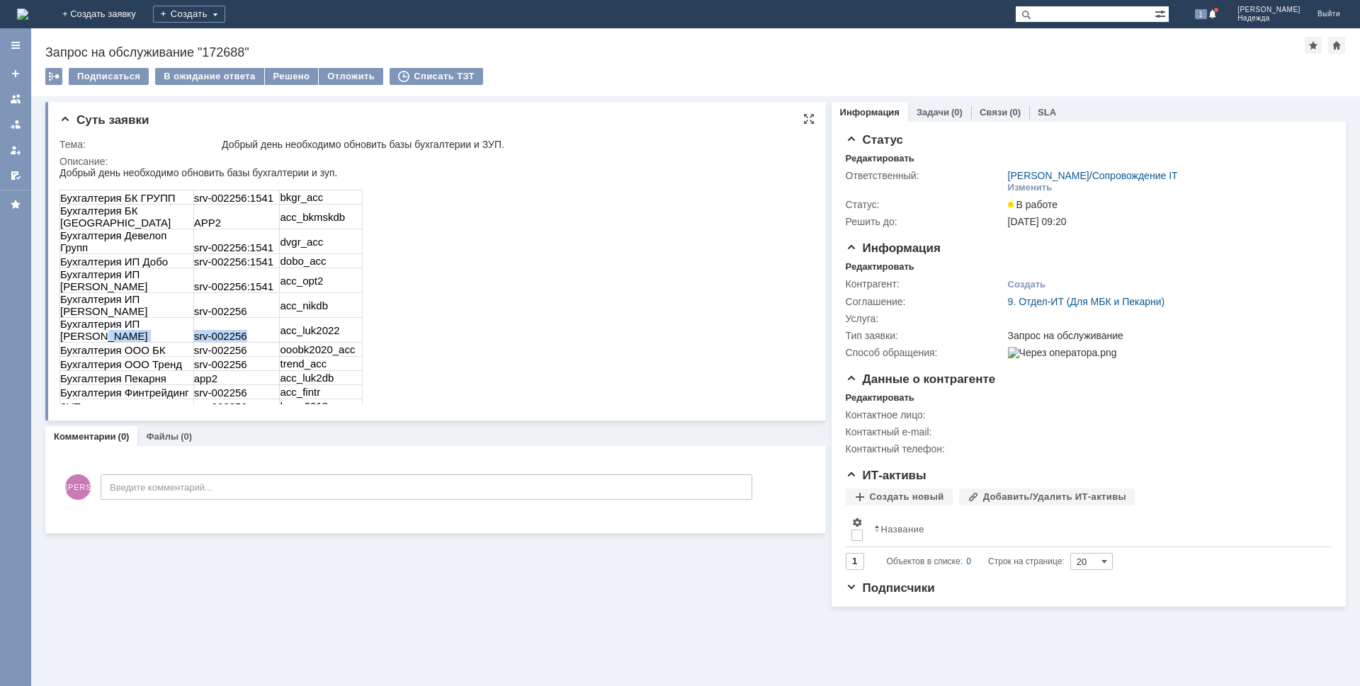
click at [186, 318] on tr "Бухгалтерия ИП Лукянов srv-002256 acc_luk2022" at bounding box center [211, 330] width 302 height 25
click at [343, 318] on td "acc_luk2022" at bounding box center [321, 330] width 83 height 25
click at [335, 318] on td "acc_luk2022" at bounding box center [321, 330] width 83 height 25
drag, startPoint x: 335, startPoint y: 281, endPoint x: 280, endPoint y: 284, distance: 55.3
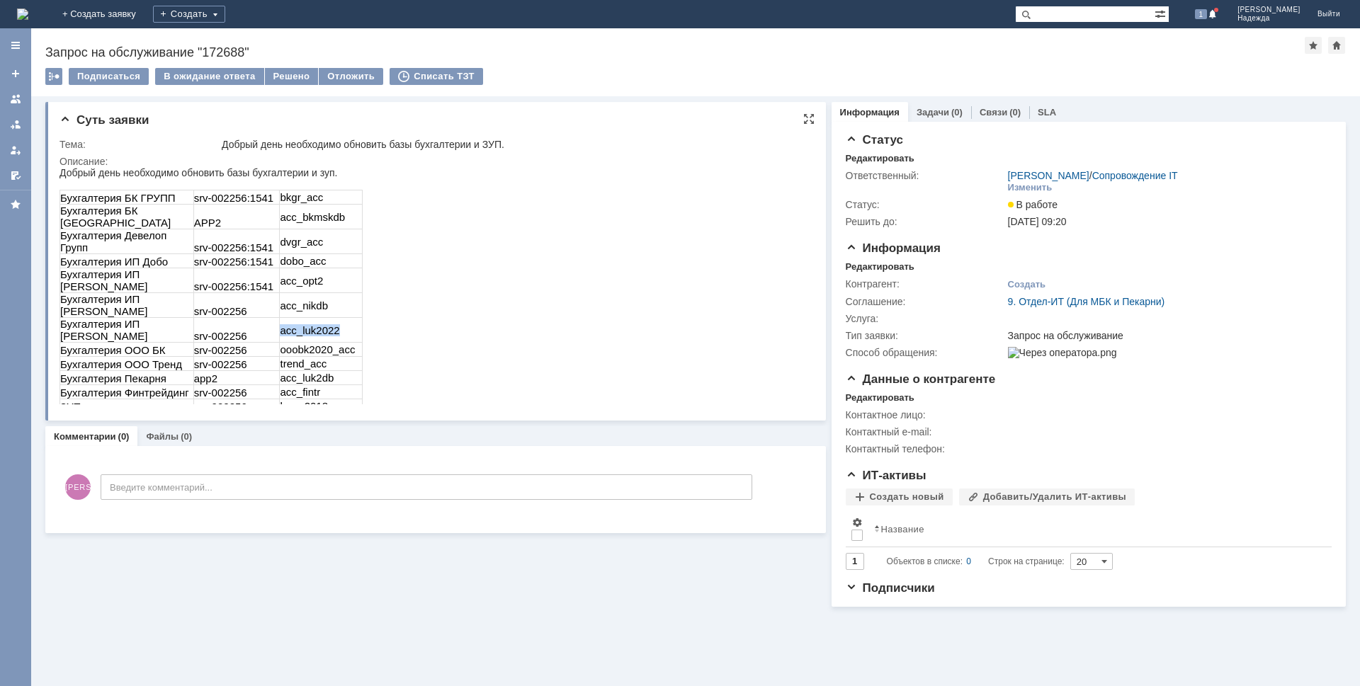
click at [280, 318] on td "acc_luk2022" at bounding box center [321, 330] width 83 height 25
click at [248, 343] on td "srv-002256" at bounding box center [236, 350] width 86 height 14
drag, startPoint x: 244, startPoint y: 296, endPoint x: 190, endPoint y: 296, distance: 53.8
click at [190, 343] on tr "Бухгалтерия ООО БК srv-002256 ooobk2020_acc" at bounding box center [211, 350] width 302 height 14
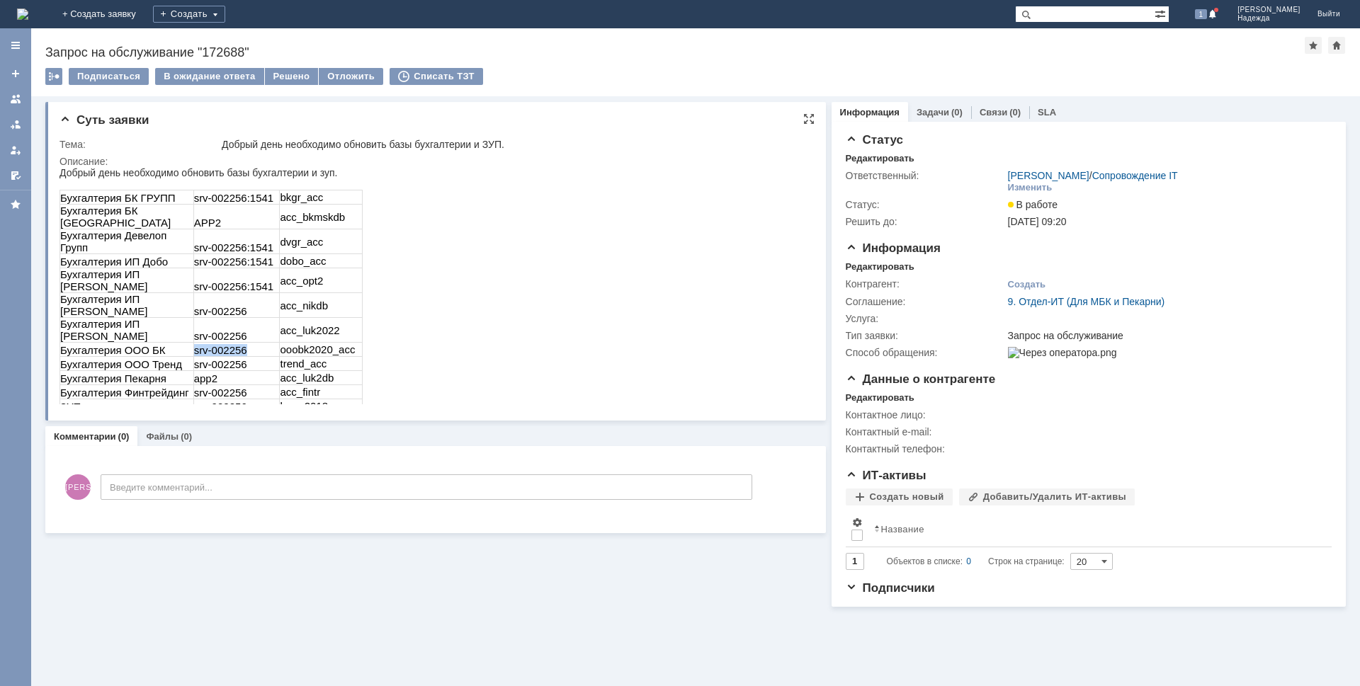
click at [352, 343] on td "ooobk2020_acc" at bounding box center [321, 350] width 83 height 14
drag, startPoint x: 352, startPoint y: 298, endPoint x: 280, endPoint y: 302, distance: 72.3
click at [280, 343] on td "ooobk2020_acc" at bounding box center [321, 350] width 83 height 14
click at [243, 357] on td "srv-002256" at bounding box center [236, 364] width 86 height 14
drag, startPoint x: 242, startPoint y: 314, endPoint x: 179, endPoint y: 314, distance: 63.0
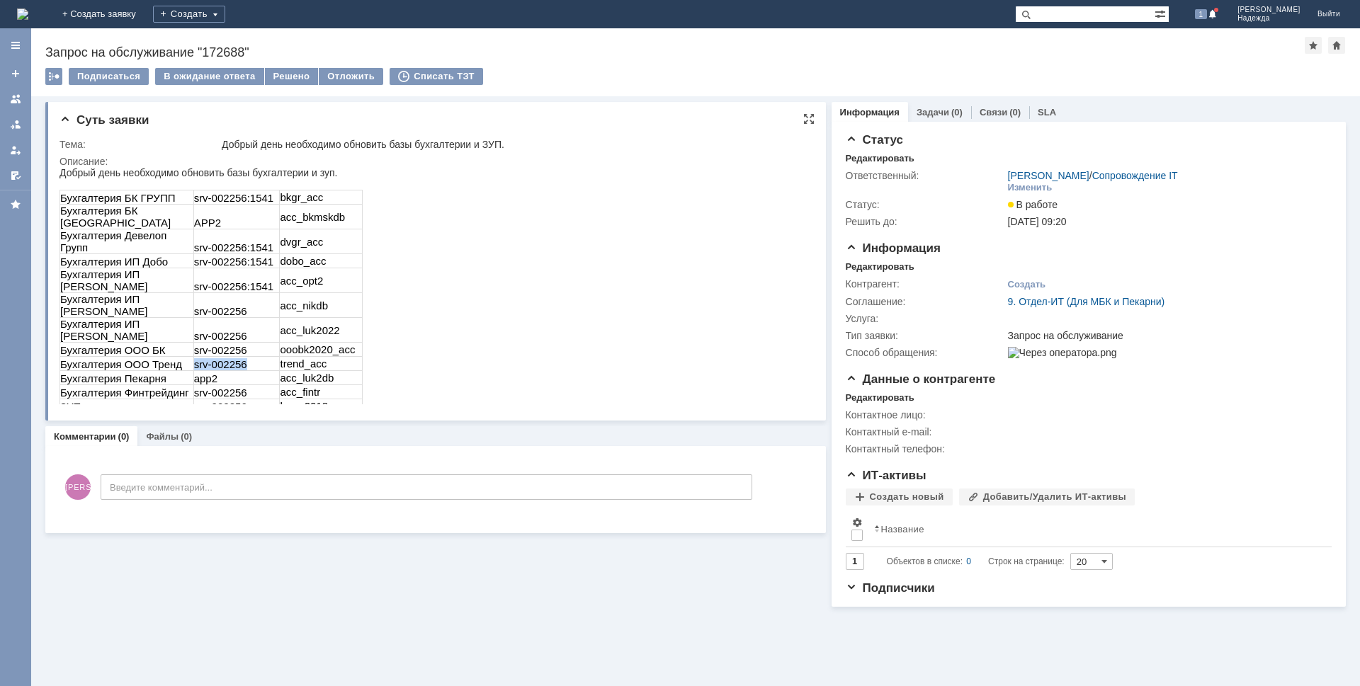
click at [179, 357] on tr "Бухгалтерия ООО Тренд srv-002256 trend_acc" at bounding box center [211, 364] width 302 height 14
click at [332, 357] on td "trend_acc" at bounding box center [321, 364] width 83 height 14
click at [312, 357] on td "trend_acc" at bounding box center [321, 364] width 83 height 14
click at [220, 371] on td "app2" at bounding box center [236, 378] width 86 height 14
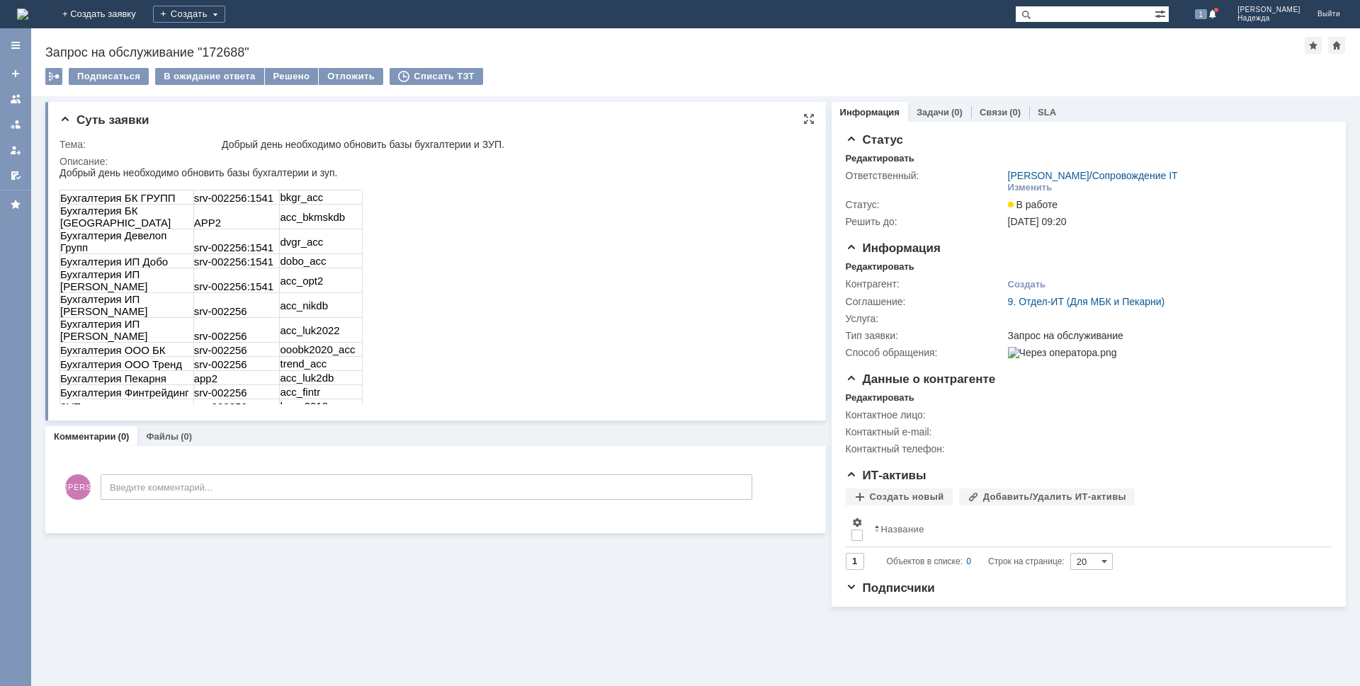
click at [215, 371] on td "app2" at bounding box center [236, 378] width 86 height 14
click at [208, 371] on td "app2" at bounding box center [236, 378] width 86 height 14
click at [319, 371] on td "acc_luk2db" at bounding box center [321, 378] width 83 height 14
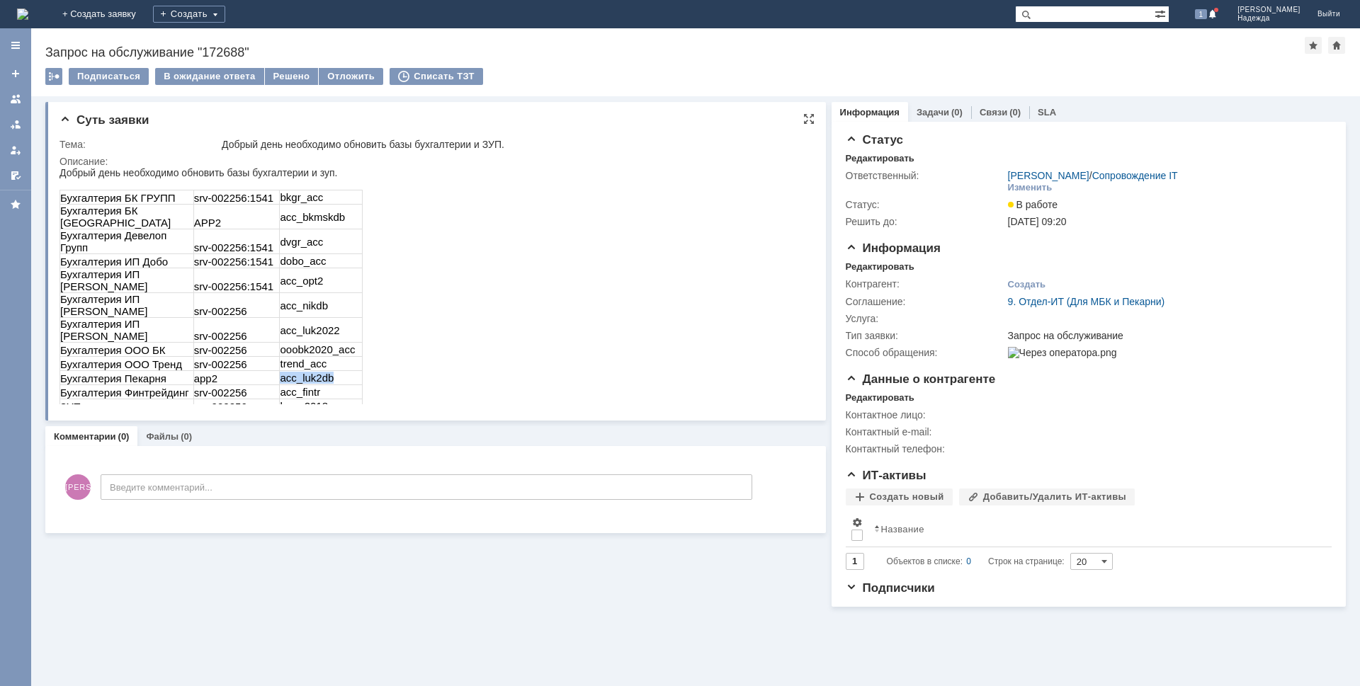
click at [319, 371] on td "acc_luk2db" at bounding box center [321, 378] width 83 height 14
click at [213, 385] on td "srv-002256" at bounding box center [236, 392] width 86 height 14
drag, startPoint x: 213, startPoint y: 339, endPoint x: 251, endPoint y: 326, distance: 40.6
click at [254, 371] on td "app2" at bounding box center [236, 378] width 86 height 14
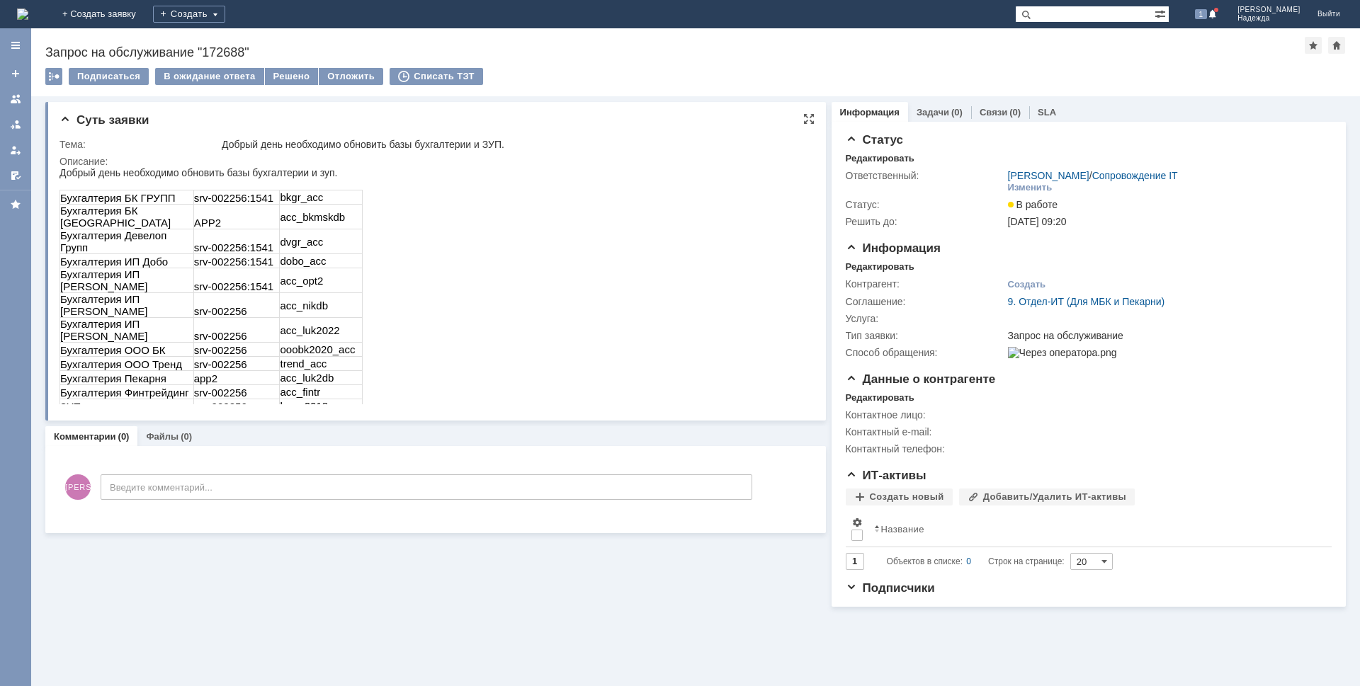
click at [243, 385] on td "srv-002256" at bounding box center [236, 392] width 86 height 14
drag, startPoint x: 215, startPoint y: 340, endPoint x: 186, endPoint y: 340, distance: 29.0
click at [186, 385] on tr "Бухгалтерия Финтрейдинг srv-002256 acc_fintr" at bounding box center [211, 392] width 302 height 14
click at [321, 385] on td "acc_fintr" at bounding box center [321, 392] width 83 height 14
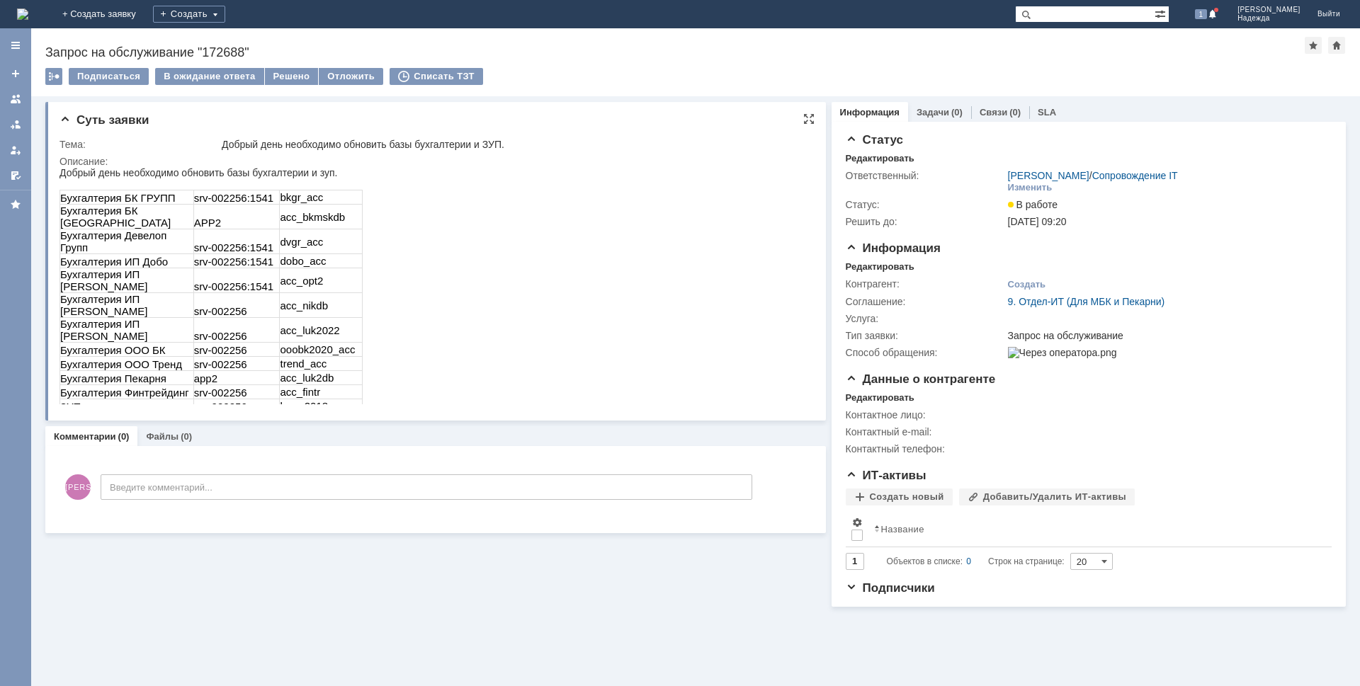
click at [315, 385] on td "acc_fintr" at bounding box center [321, 392] width 83 height 14
drag, startPoint x: 319, startPoint y: 341, endPoint x: 283, endPoint y: 341, distance: 36.1
click at [283, 385] on td "acc_fintr" at bounding box center [321, 392] width 83 height 14
click at [229, 400] on td "srv-002256" at bounding box center [236, 407] width 86 height 14
drag, startPoint x: 244, startPoint y: 354, endPoint x: 189, endPoint y: 356, distance: 54.6
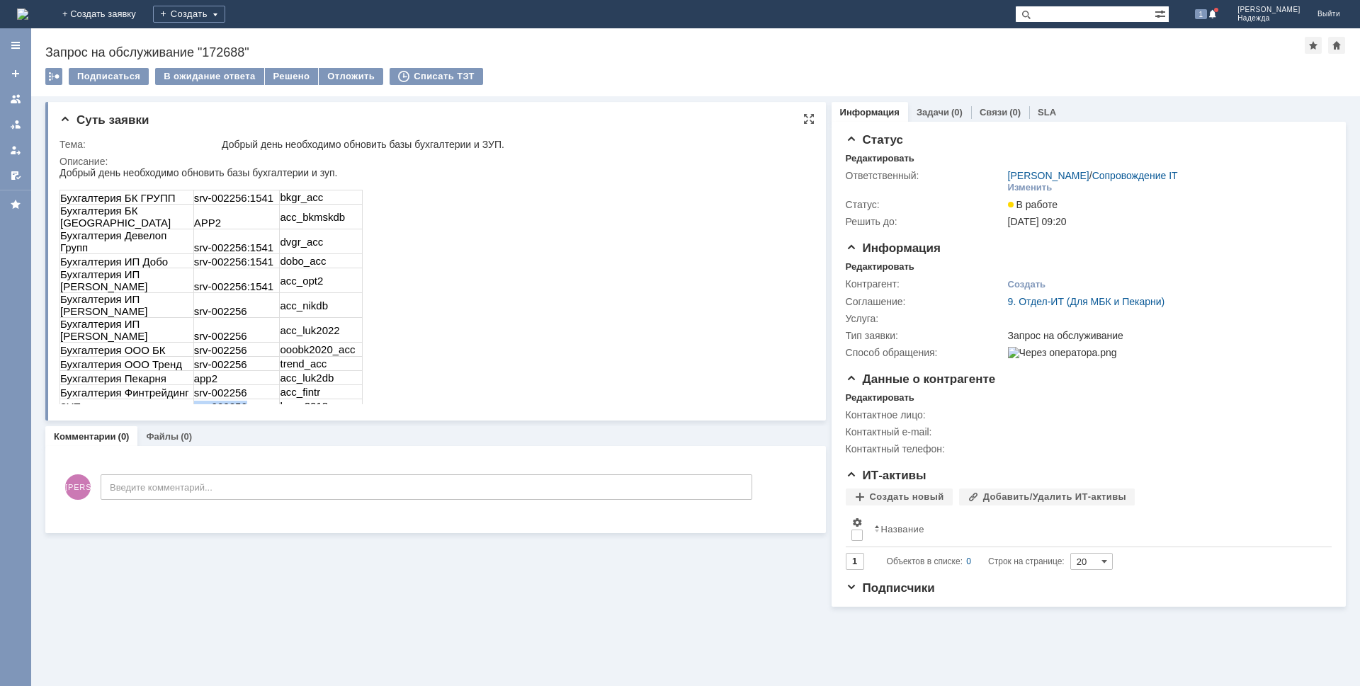
click at [189, 400] on tr "ЗУП srv-002256 hrm_2018" at bounding box center [211, 407] width 302 height 14
click at [220, 453] on td "app2" at bounding box center [236, 460] width 86 height 15
drag, startPoint x: 214, startPoint y: 397, endPoint x: 188, endPoint y: 397, distance: 25.5
click at [187, 453] on tr "БП Кузнецова app2 acc_kliipdb" at bounding box center [211, 460] width 302 height 15
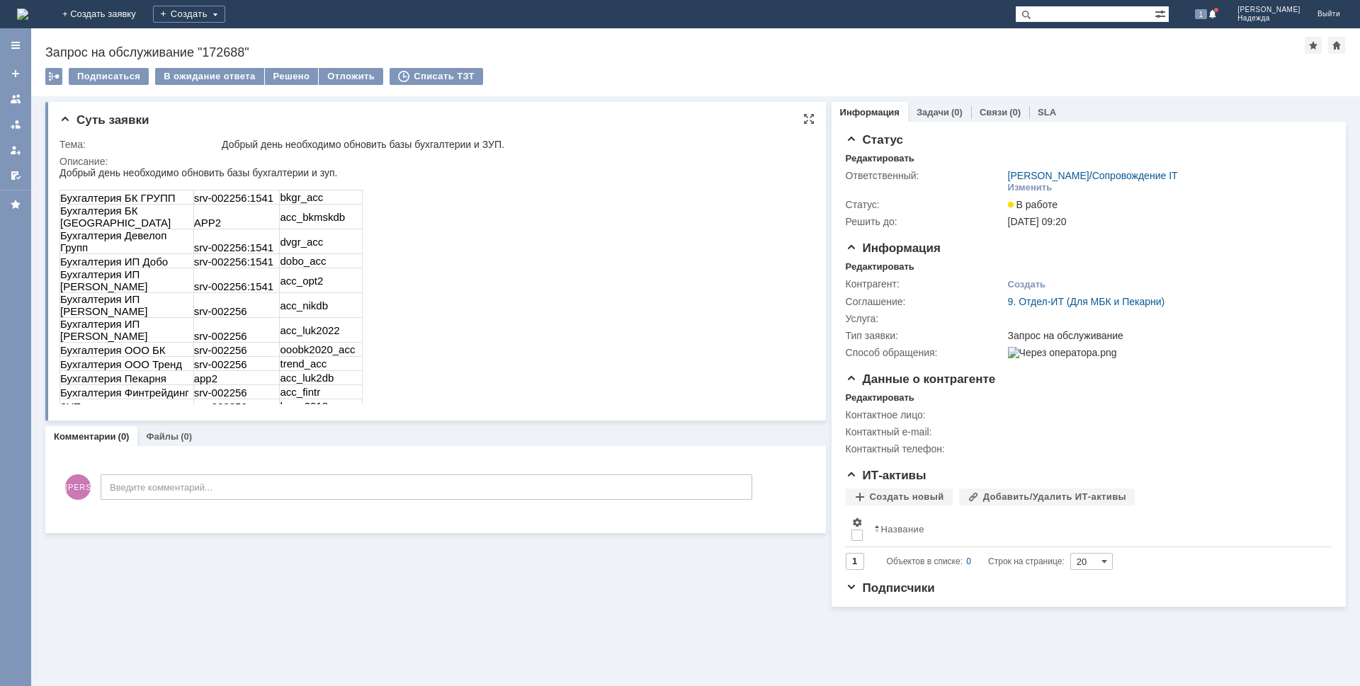
click at [330, 400] on td "hrm_2018" at bounding box center [321, 407] width 83 height 14
drag, startPoint x: 327, startPoint y: 354, endPoint x: 293, endPoint y: 353, distance: 34.0
click at [284, 400] on td "hrm_2018" at bounding box center [321, 407] width 83 height 14
drag, startPoint x: 293, startPoint y: 353, endPoint x: 551, endPoint y: 310, distance: 262.3
click at [557, 310] on html "Добрый день необходимо обновить базы бухгалтерии и зуп. Бухгалтерия БК ГРУПП sr…" at bounding box center [433, 317] width 747 height 300
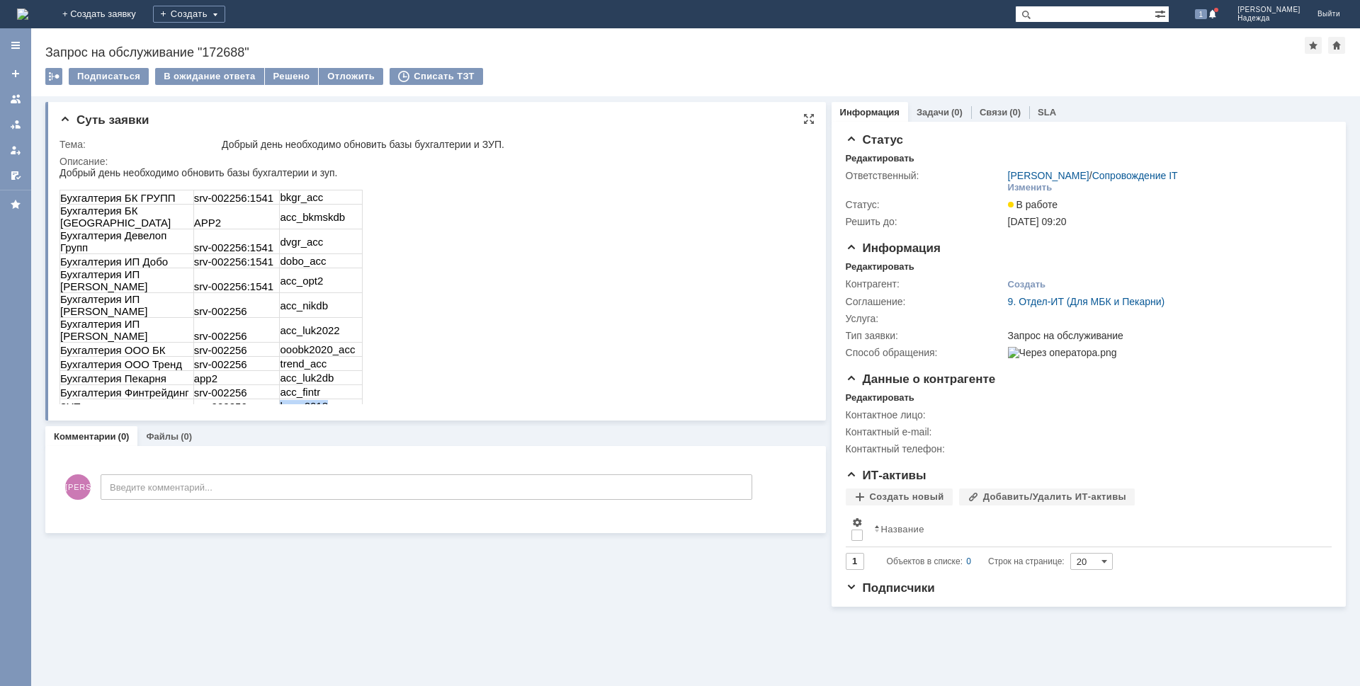
drag, startPoint x: 326, startPoint y: 353, endPoint x: 278, endPoint y: 353, distance: 48.2
click at [276, 400] on tr "ЗУП srv-002256 hrm_2018" at bounding box center [211, 407] width 302 height 14
click at [322, 414] on td "pan_acc" at bounding box center [321, 421] width 83 height 14
drag, startPoint x: 317, startPoint y: 369, endPoint x: 281, endPoint y: 367, distance: 35.5
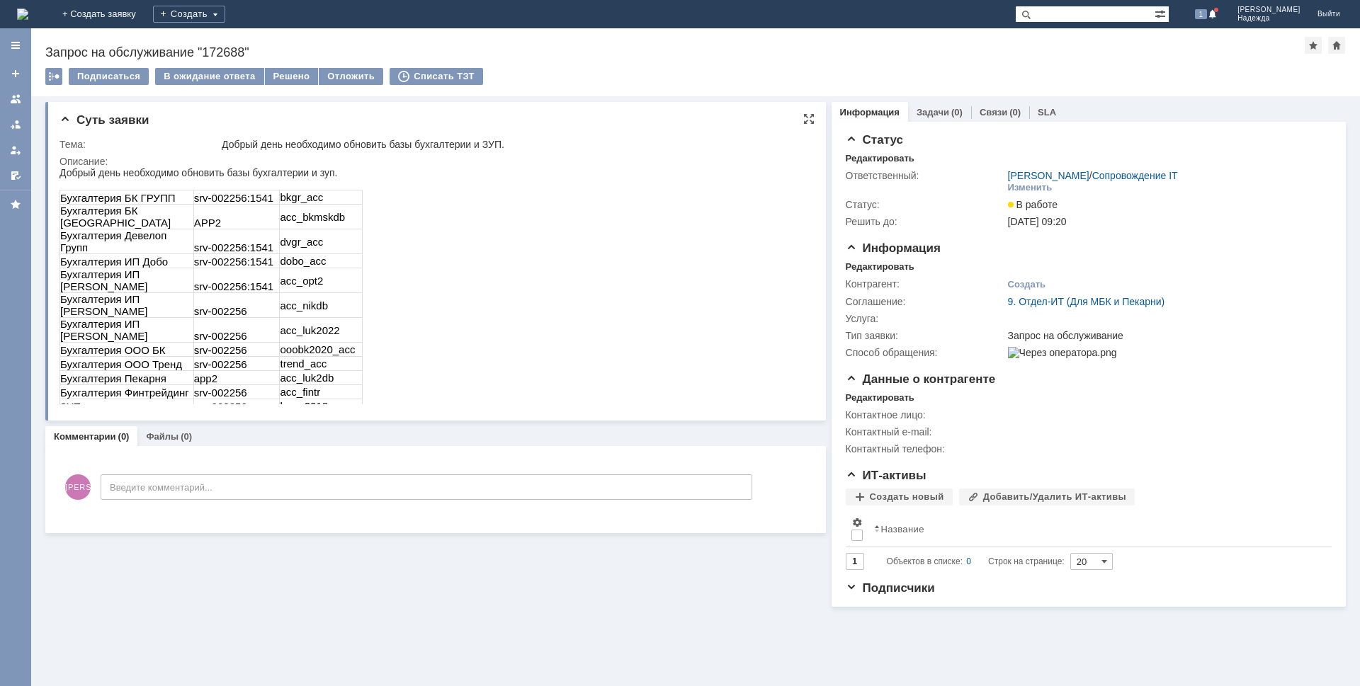
click at [281, 414] on td "pan_acc" at bounding box center [321, 421] width 83 height 14
click at [342, 428] on td "acc_pan2023" at bounding box center [321, 440] width 83 height 25
drag, startPoint x: 345, startPoint y: 385, endPoint x: 281, endPoint y: 385, distance: 64.5
click at [281, 428] on td "acc_pan2023" at bounding box center [321, 440] width 83 height 25
drag, startPoint x: 336, startPoint y: 324, endPoint x: 276, endPoint y: 324, distance: 60.2
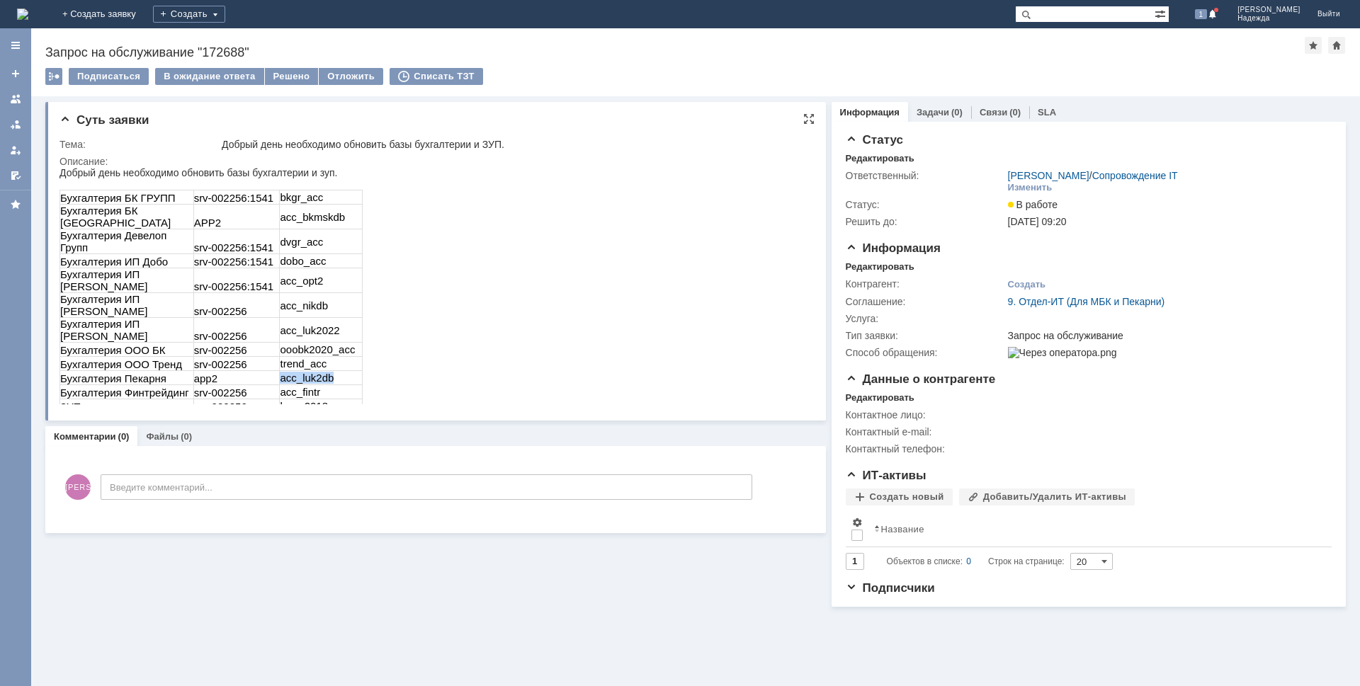
click at [276, 371] on tr "Бухгалтерия Пекарня app2 acc_luk2db" at bounding box center [211, 378] width 302 height 14
click at [322, 385] on td "acc_fintr" at bounding box center [321, 392] width 83 height 14
click at [318, 385] on td "acc_fintr" at bounding box center [321, 392] width 83 height 14
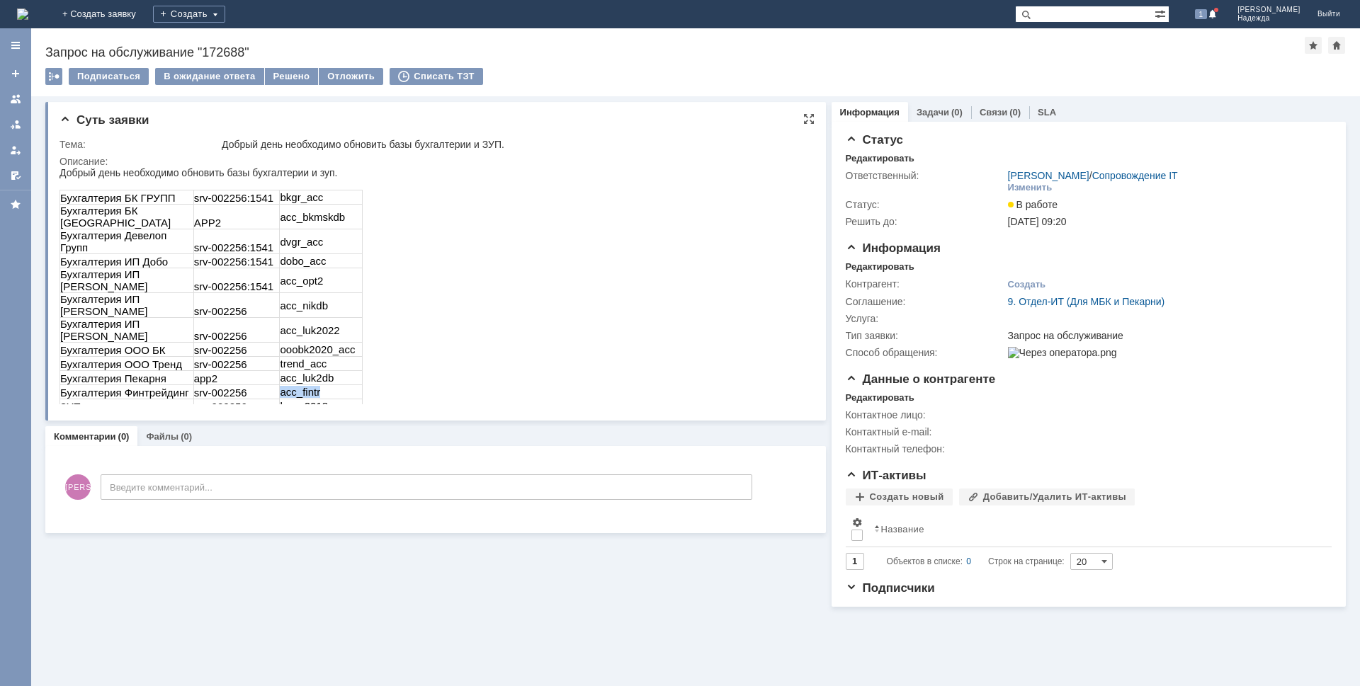
drag, startPoint x: 321, startPoint y: 341, endPoint x: 287, endPoint y: 339, distance: 34.1
click at [281, 385] on td "acc_fintr" at bounding box center [321, 392] width 83 height 14
click at [329, 400] on td "hrm_2018" at bounding box center [321, 407] width 83 height 14
click at [327, 400] on td "hrm_2018" at bounding box center [321, 407] width 83 height 14
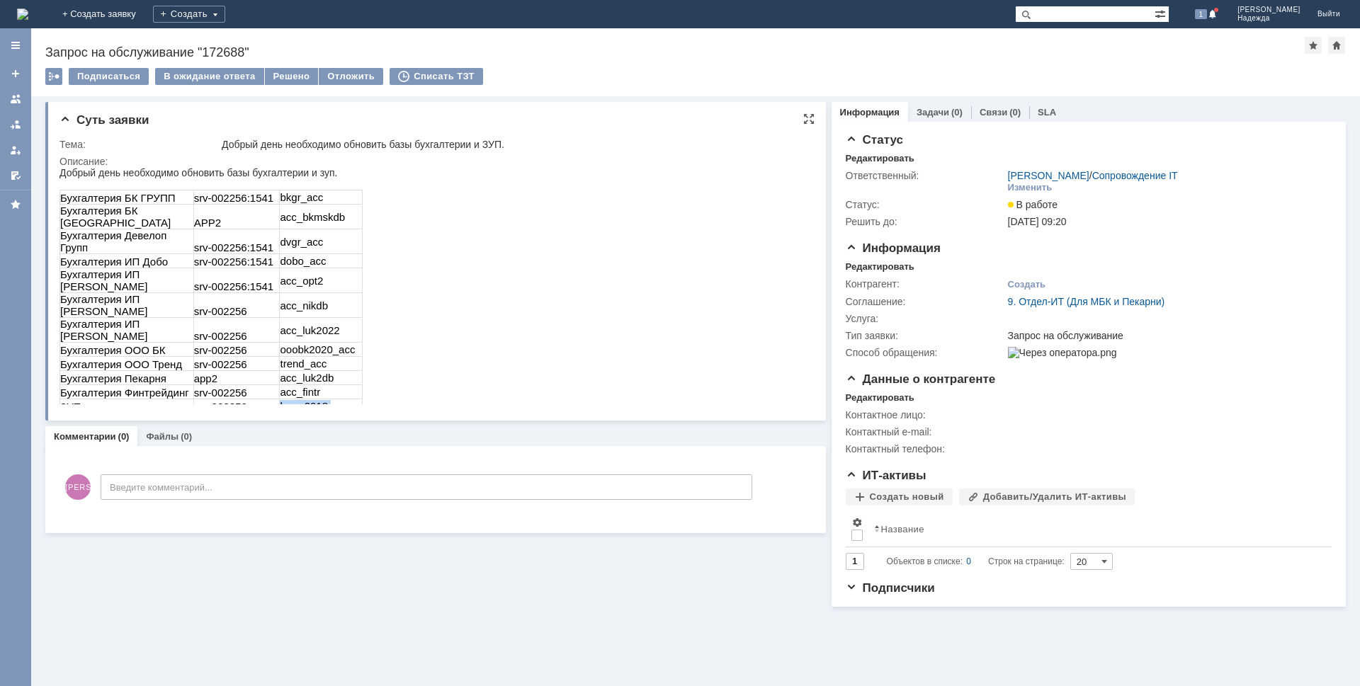
click at [327, 400] on td "hrm_2018" at bounding box center [321, 407] width 83 height 14
click at [319, 414] on td "pan_acc" at bounding box center [321, 421] width 83 height 14
drag, startPoint x: 319, startPoint y: 368, endPoint x: 298, endPoint y: 368, distance: 20.5
click at [298, 414] on td "pan_acc" at bounding box center [321, 421] width 83 height 14
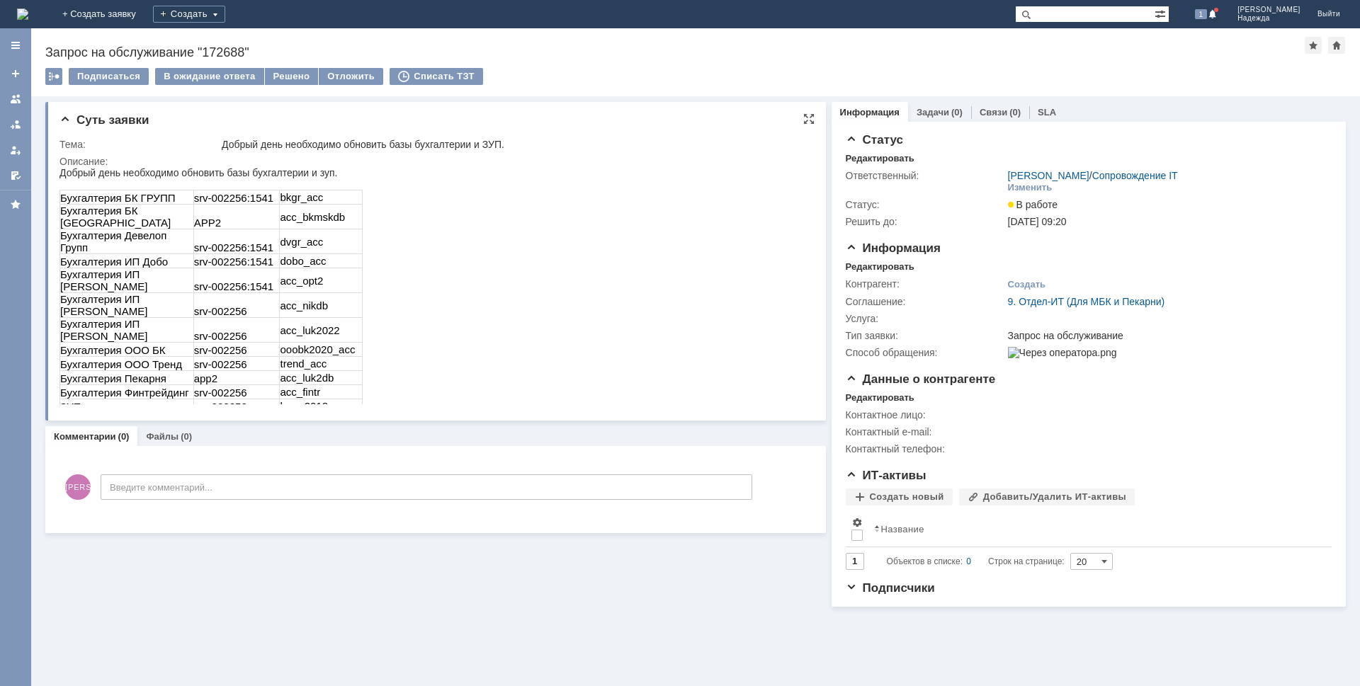
click at [323, 400] on td "hrm_2018" at bounding box center [321, 407] width 83 height 14
drag, startPoint x: 327, startPoint y: 354, endPoint x: 280, endPoint y: 352, distance: 46.8
click at [280, 400] on td "hrm_2018" at bounding box center [321, 407] width 83 height 14
click at [298, 428] on td "acc_pan2023" at bounding box center [321, 440] width 83 height 25
drag, startPoint x: 341, startPoint y: 382, endPoint x: 282, endPoint y: 383, distance: 59.5
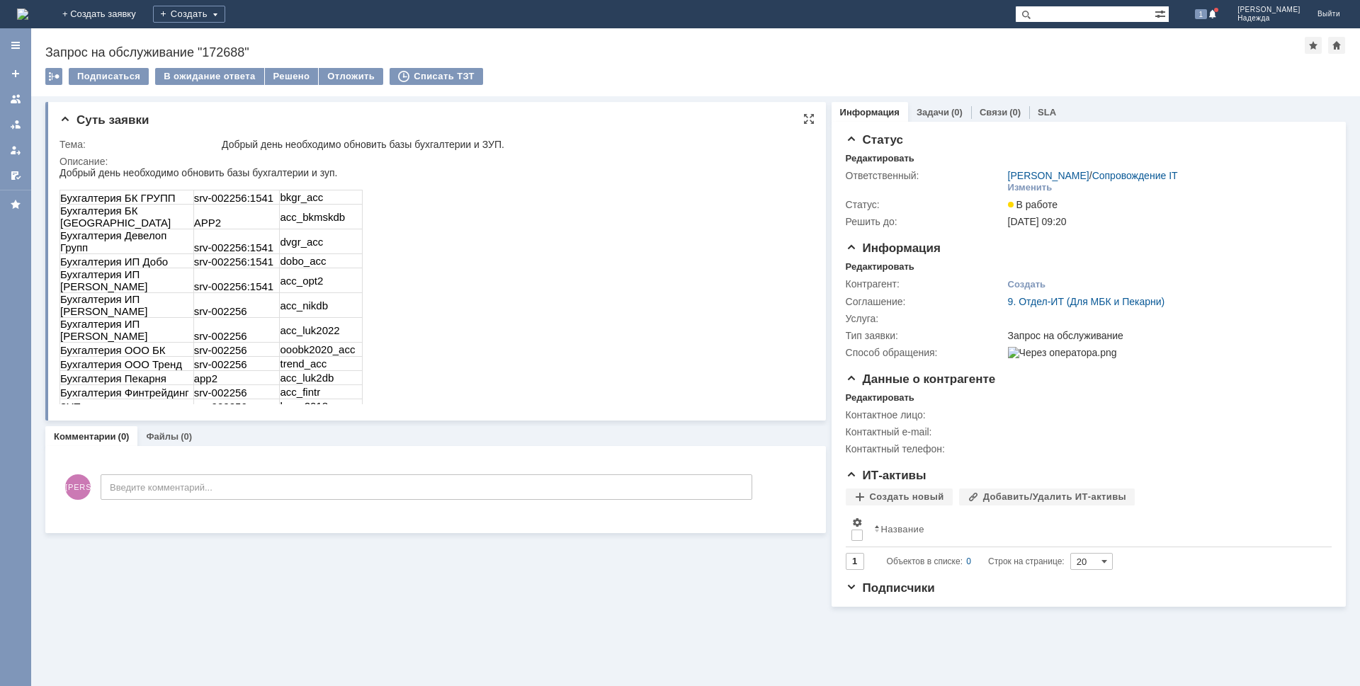
click at [282, 428] on td "acc_pan2023" at bounding box center [321, 440] width 83 height 25
click at [333, 453] on td "acc_kliipdb" at bounding box center [321, 460] width 83 height 15
drag, startPoint x: 332, startPoint y: 397, endPoint x: 281, endPoint y: 396, distance: 51.0
click at [281, 453] on td "acc_kliipdb" at bounding box center [321, 460] width 83 height 15
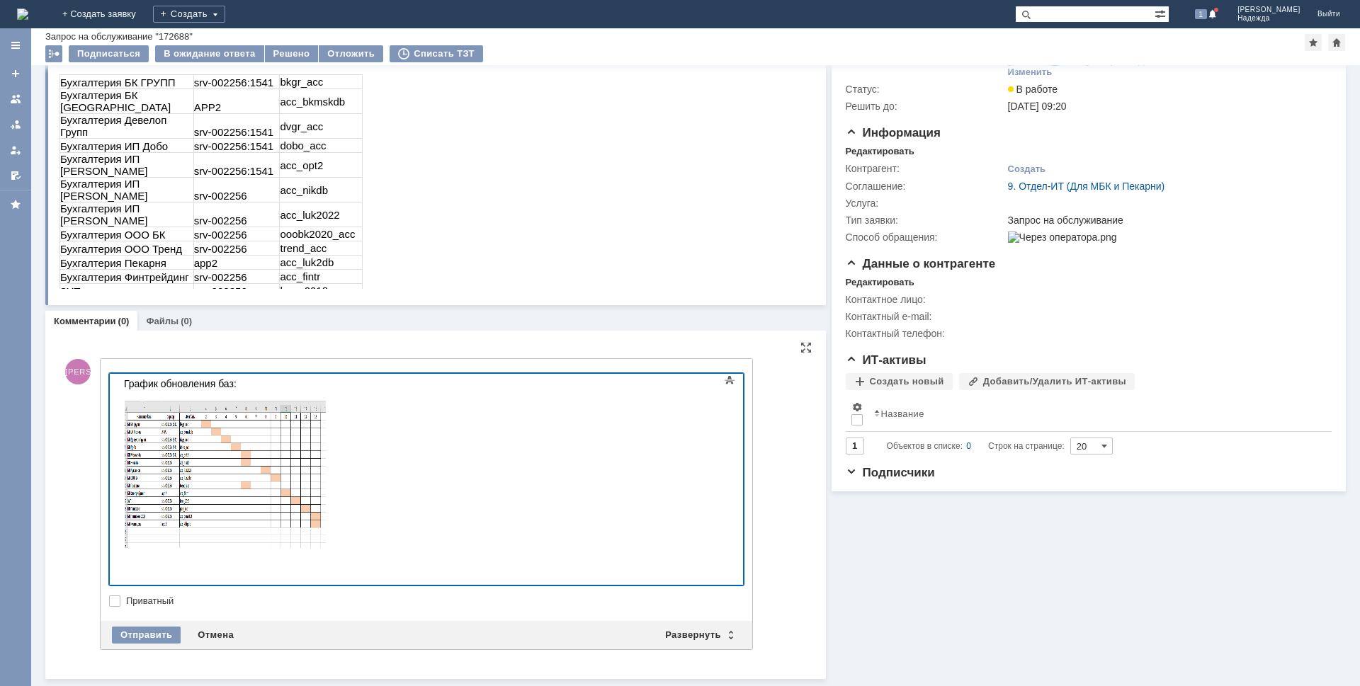
scroll to position [84, 0]
click at [132, 638] on div "Отправить" at bounding box center [146, 636] width 69 height 17
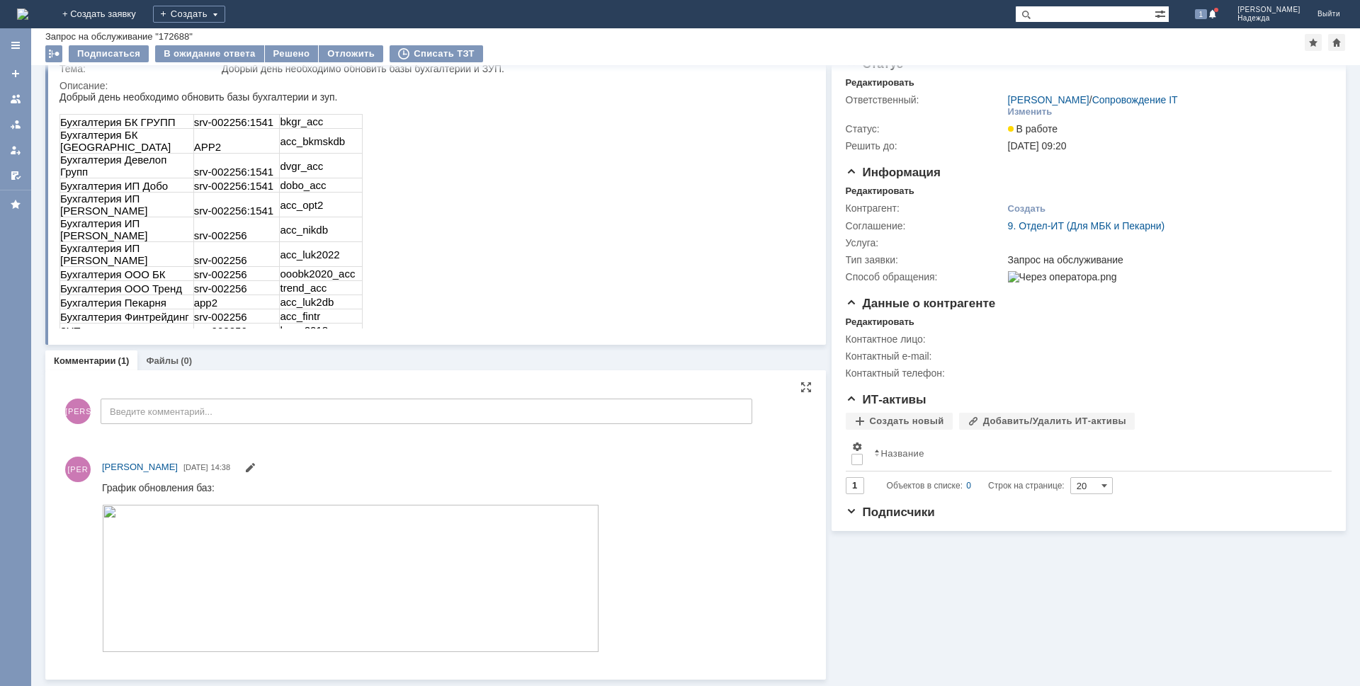
scroll to position [45, 0]
click at [14, 148] on div at bounding box center [15, 150] width 11 height 11
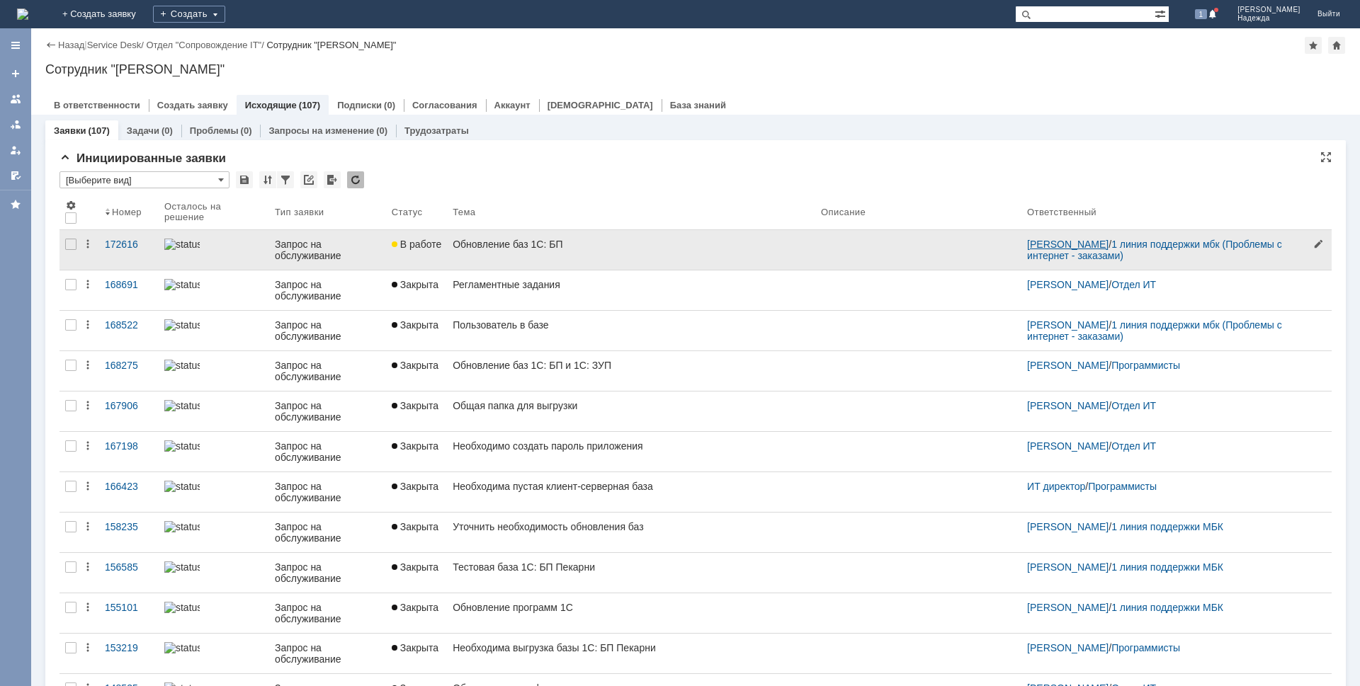
click at [1028, 244] on link "[PERSON_NAME]" at bounding box center [1067, 244] width 81 height 11
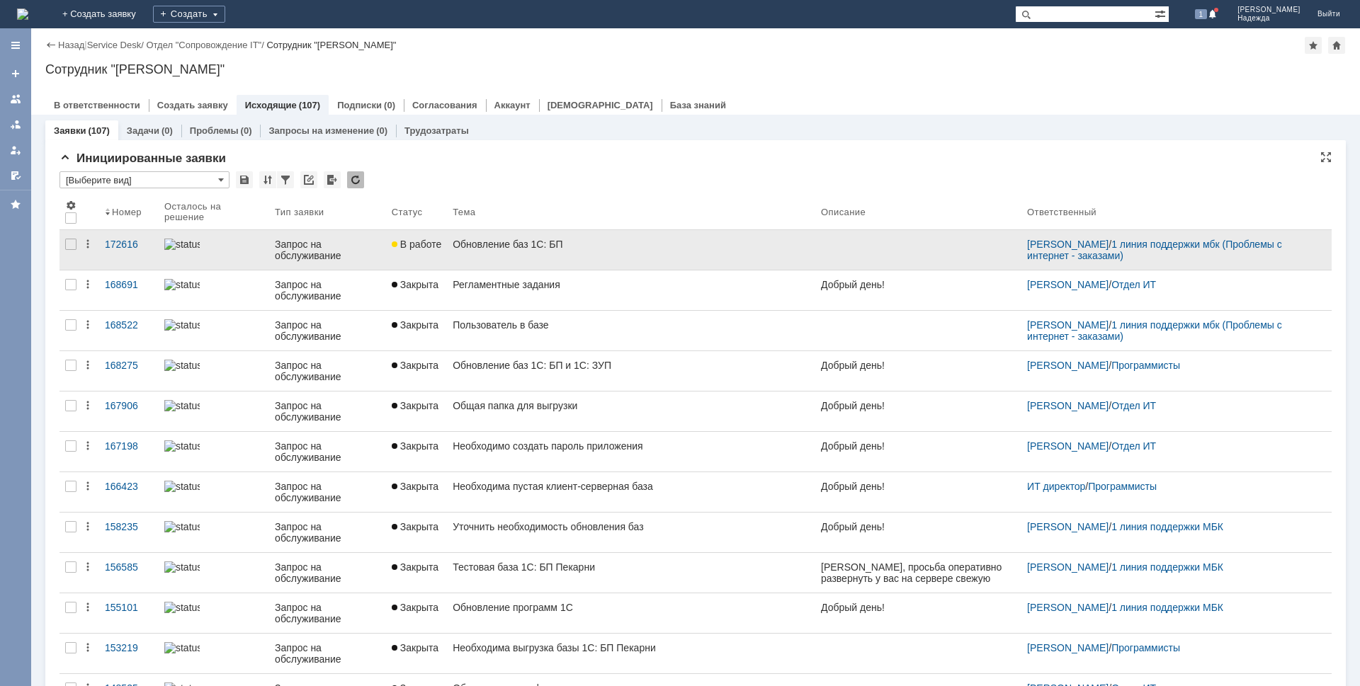
click at [492, 244] on div "Обновление баз 1С: БП" at bounding box center [631, 244] width 357 height 11
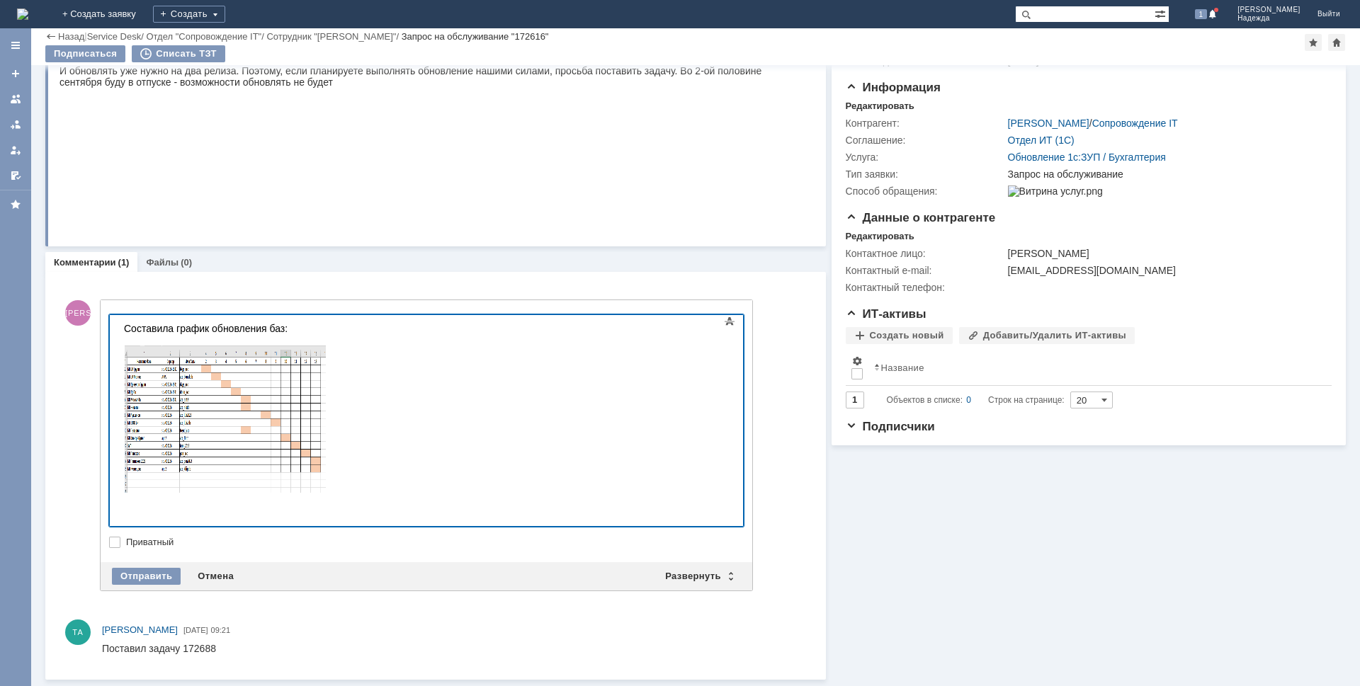
click at [325, 492] on div at bounding box center [224, 420] width 201 height 149
click at [325, 484] on div at bounding box center [224, 420] width 201 height 149
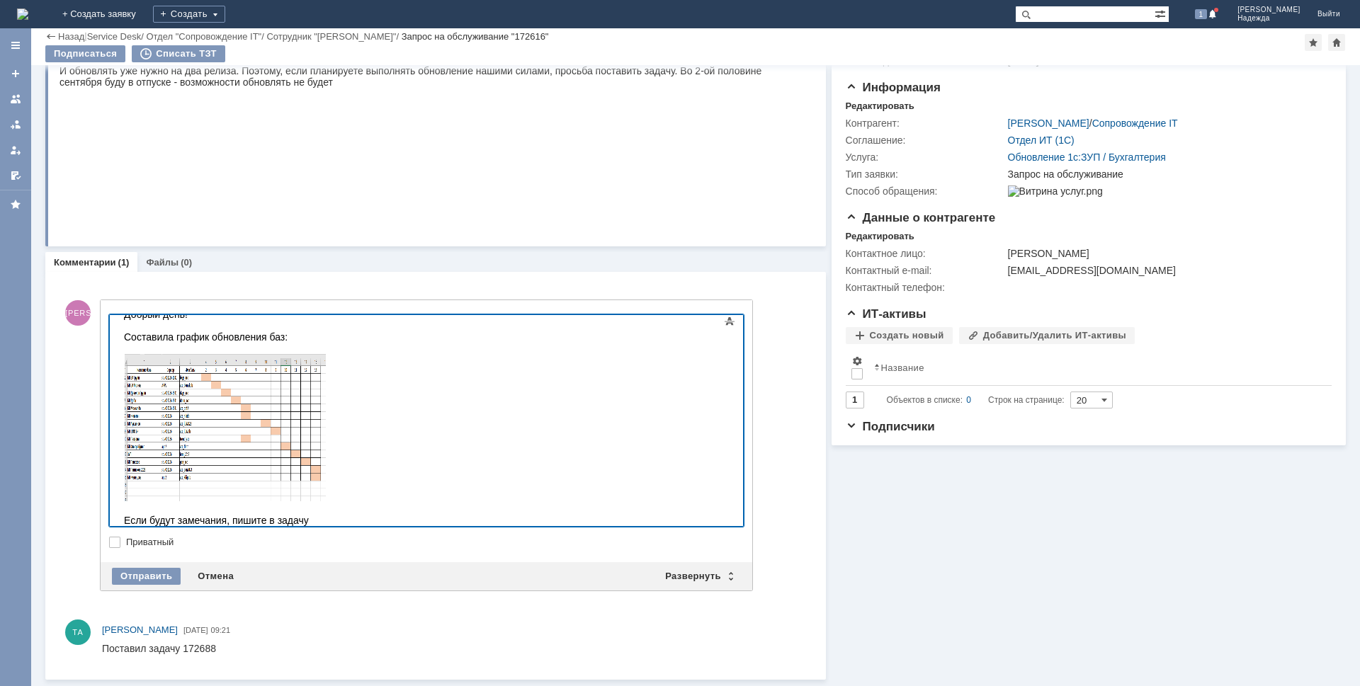
click at [199, 647] on div "Поставил задачу 172688" at bounding box center [159, 648] width 114 height 11
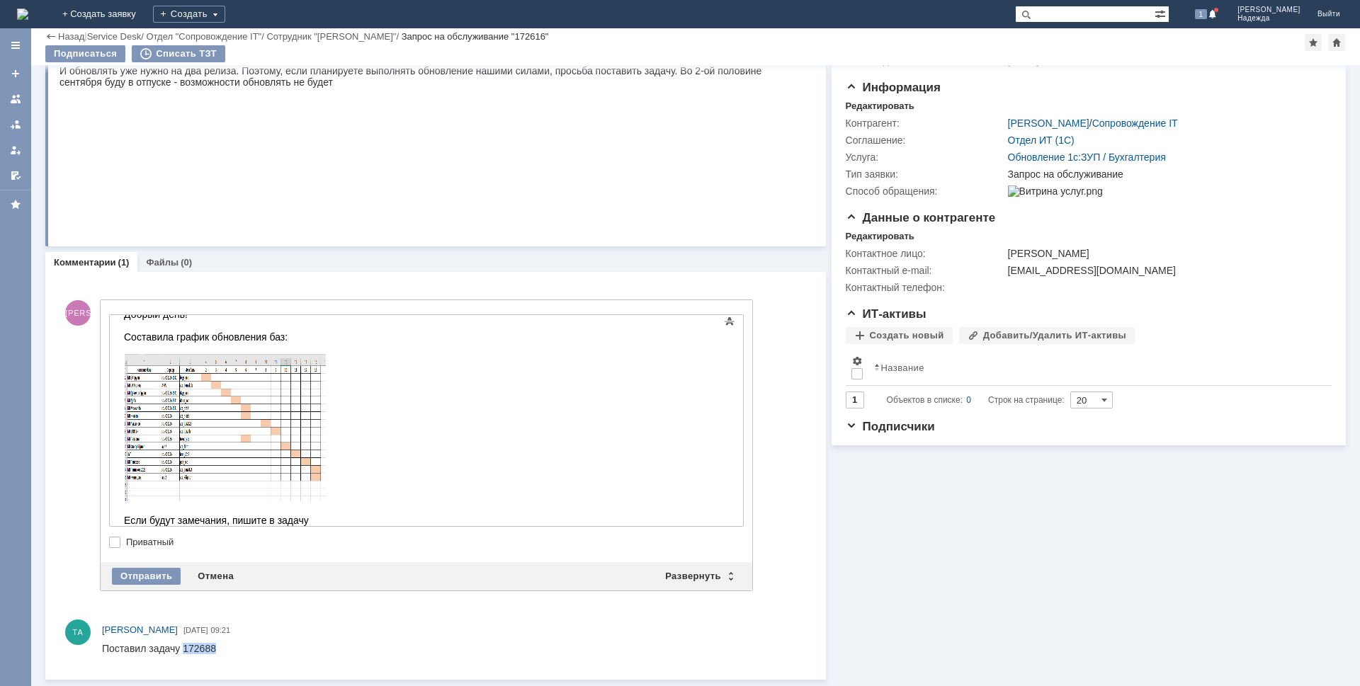
click at [199, 647] on div "Поставил задачу 172688" at bounding box center [159, 648] width 114 height 11
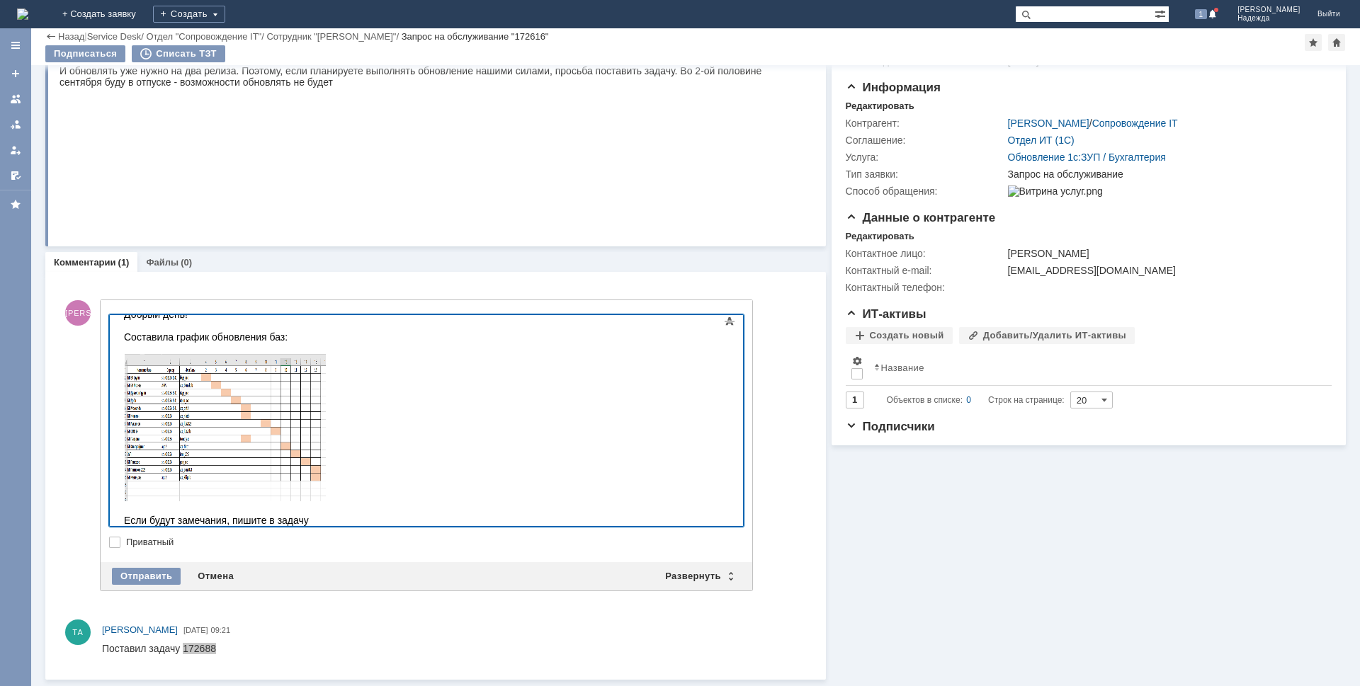
click at [321, 522] on div "Если будут замечания, пишите в задачу" at bounding box center [224, 520] width 201 height 11
click at [164, 573] on div "Отправить" at bounding box center [146, 576] width 69 height 17
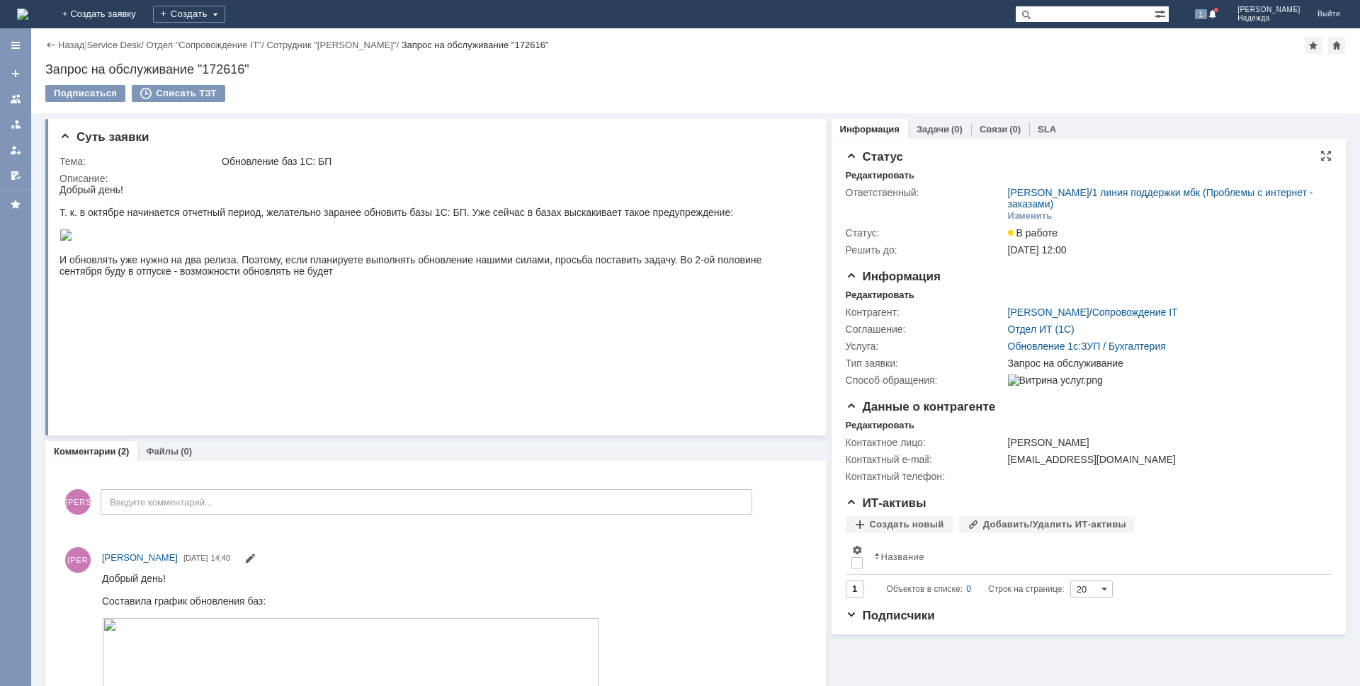
click at [1024, 230] on span "В работе" at bounding box center [1033, 232] width 50 height 11
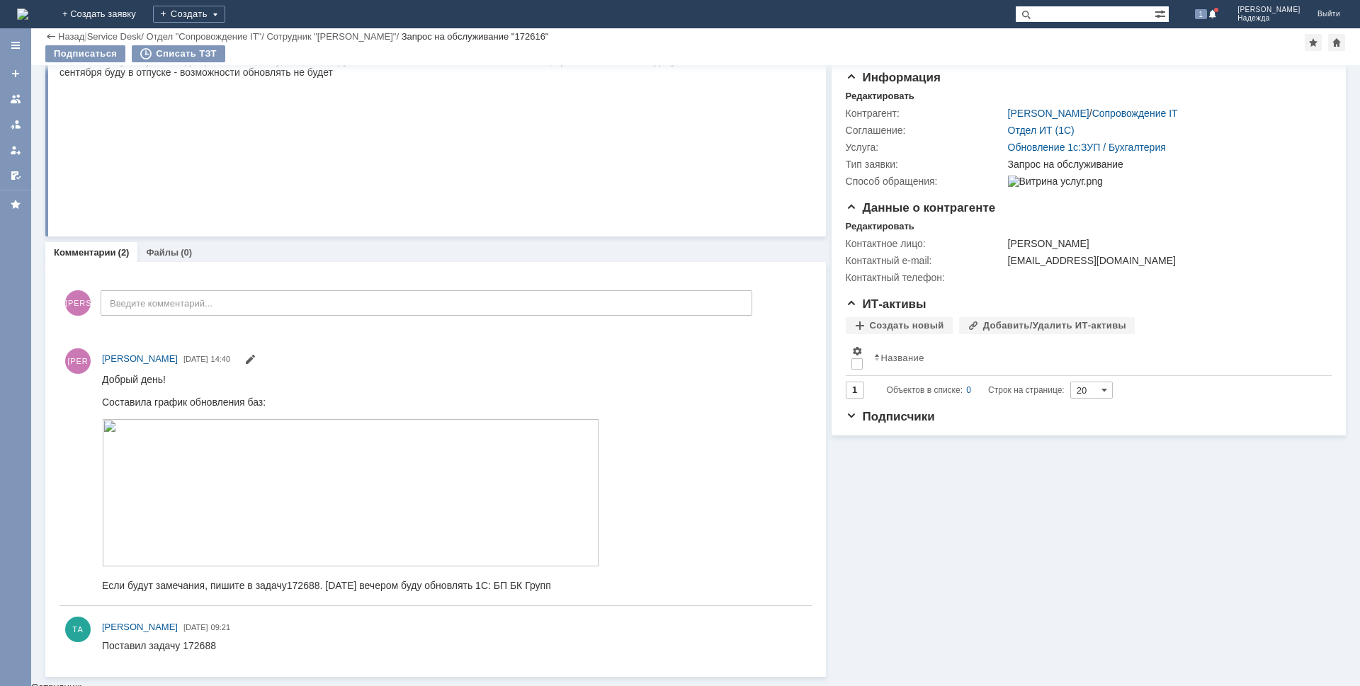
scroll to position [148, 0]
click at [16, 125] on div at bounding box center [15, 124] width 11 height 11
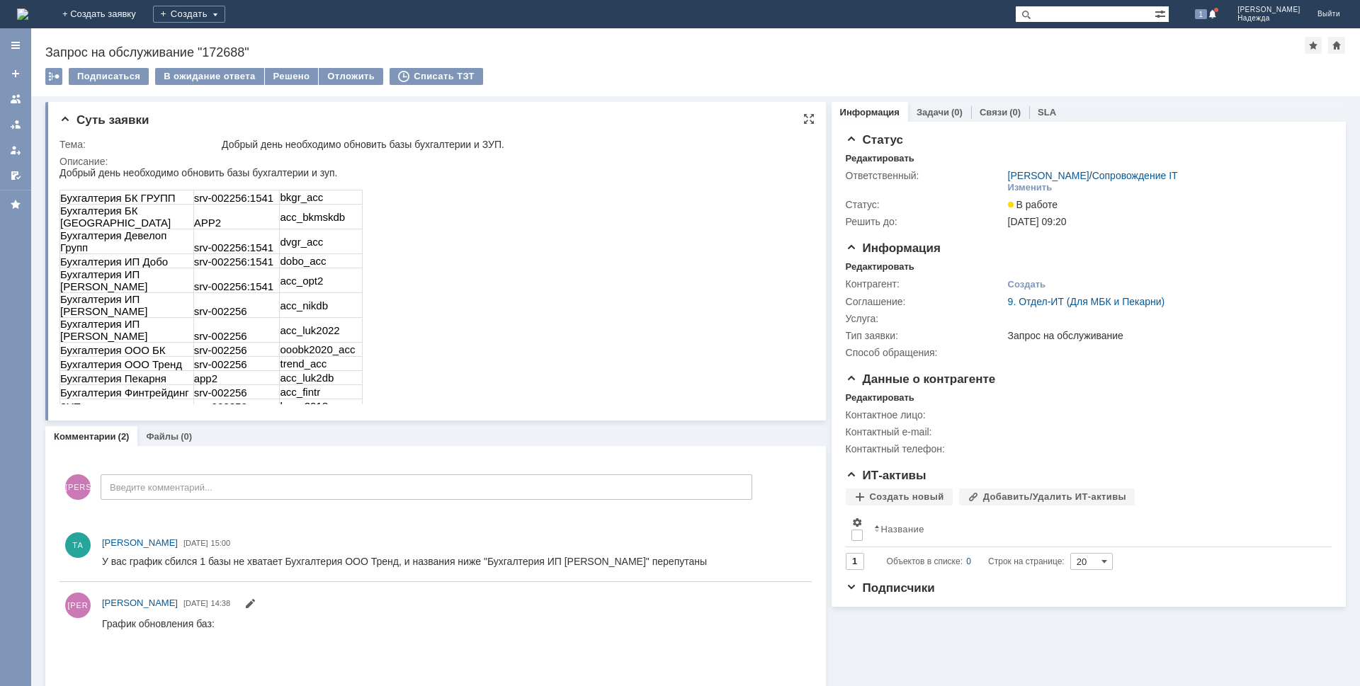
click at [245, 357] on td "srv-002256" at bounding box center [236, 364] width 86 height 14
drag, startPoint x: 242, startPoint y: 312, endPoint x: 190, endPoint y: 311, distance: 52.4
click at [190, 357] on tr "Бухгалтерия ООО Тренд srv-002256 trend_acc" at bounding box center [211, 364] width 302 height 14
copy tr "Бухгалтерия ООО Тренд srv-002256"
click at [328, 357] on td "trend_acc" at bounding box center [321, 364] width 83 height 14
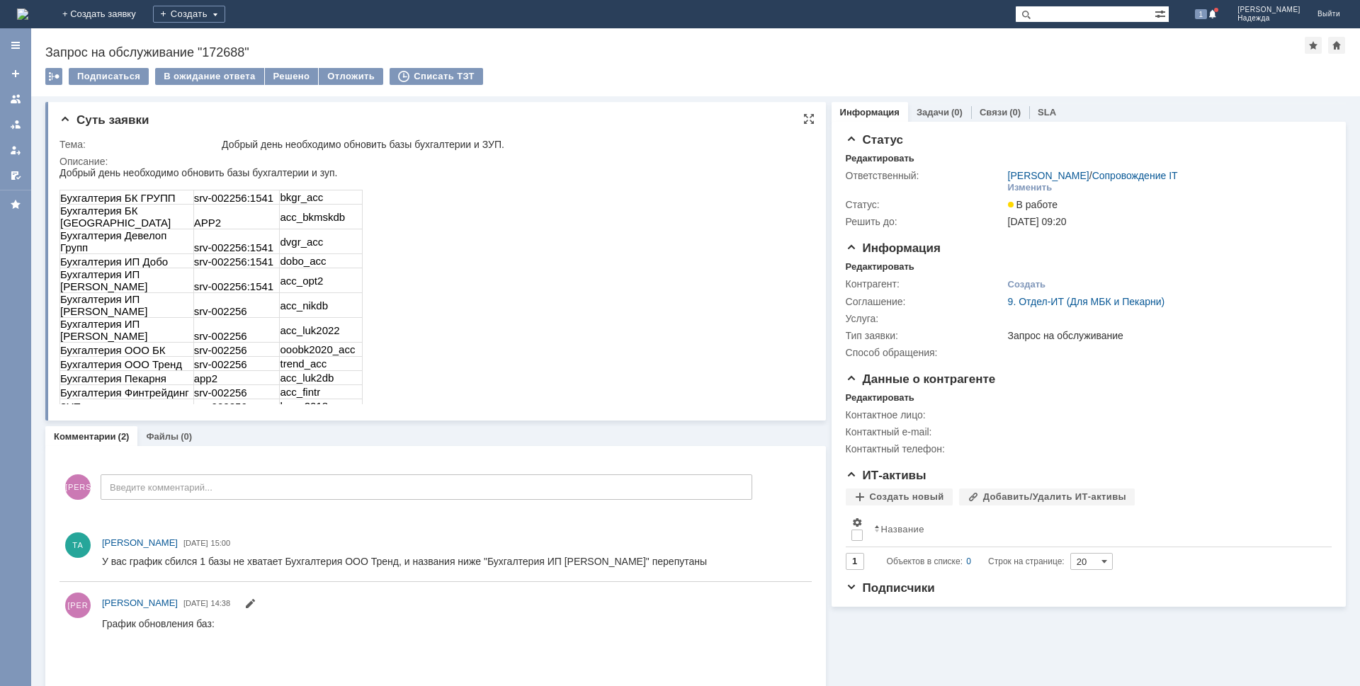
click at [328, 357] on td "trend_acc" at bounding box center [321, 364] width 83 height 14
drag, startPoint x: 327, startPoint y: 312, endPoint x: 283, endPoint y: 307, distance: 43.6
click at [278, 357] on tr "Бухгалтерия ООО Тренд srv-002256 trend_acc" at bounding box center [211, 364] width 302 height 14
copy tr "trend_acc"
click at [67, 400] on td "ЗУП" at bounding box center [127, 407] width 134 height 14
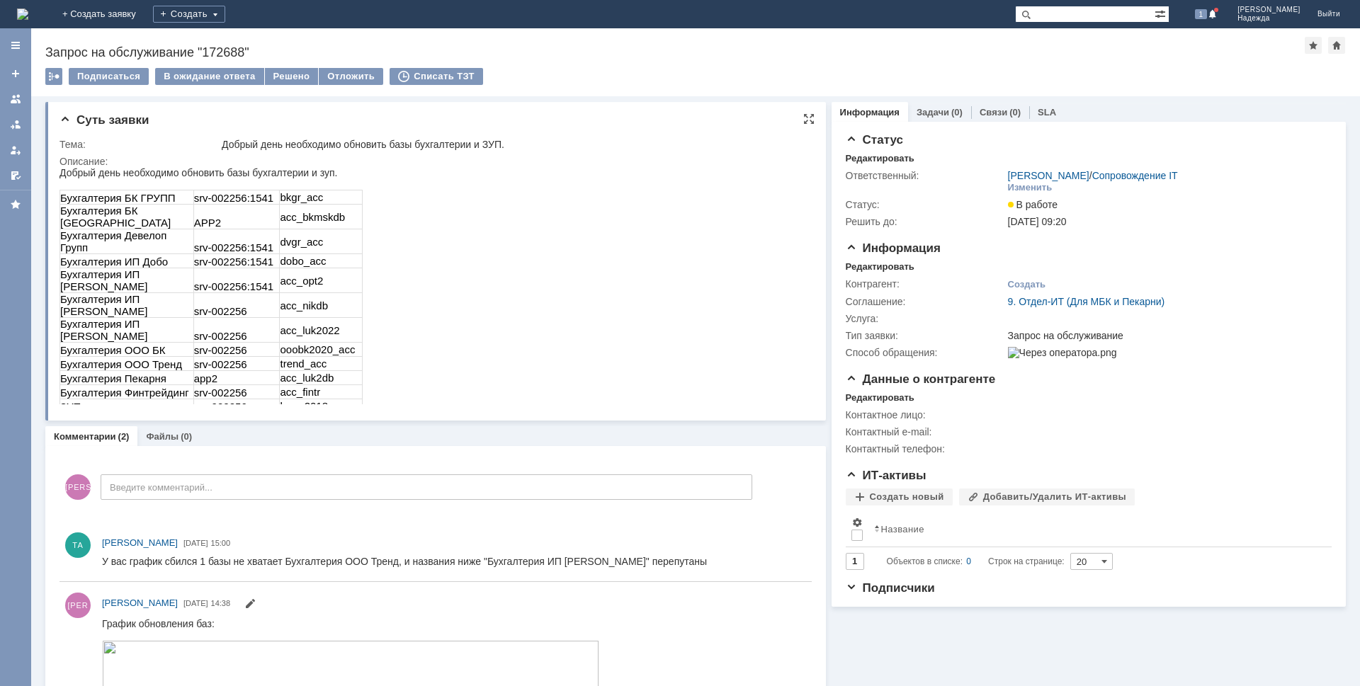
click at [352, 343] on td "ooobk2020_acc" at bounding box center [321, 350] width 83 height 14
drag, startPoint x: 350, startPoint y: 297, endPoint x: 277, endPoint y: 296, distance: 73.0
click at [277, 343] on tr "Бухгалтерия ООО БК srv-002256 ooobk2020_acc" at bounding box center [211, 350] width 302 height 14
copy tr "ooobk2020_acc"
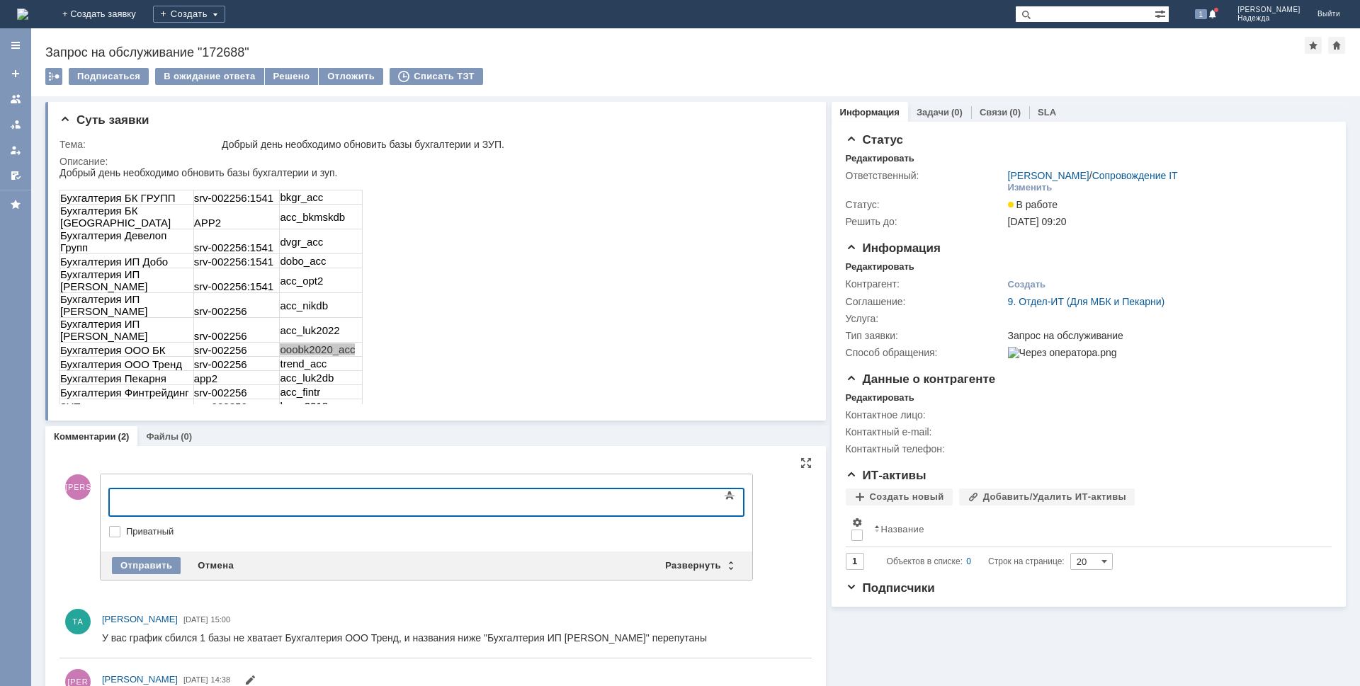
click at [173, 500] on div at bounding box center [224, 500] width 201 height 11
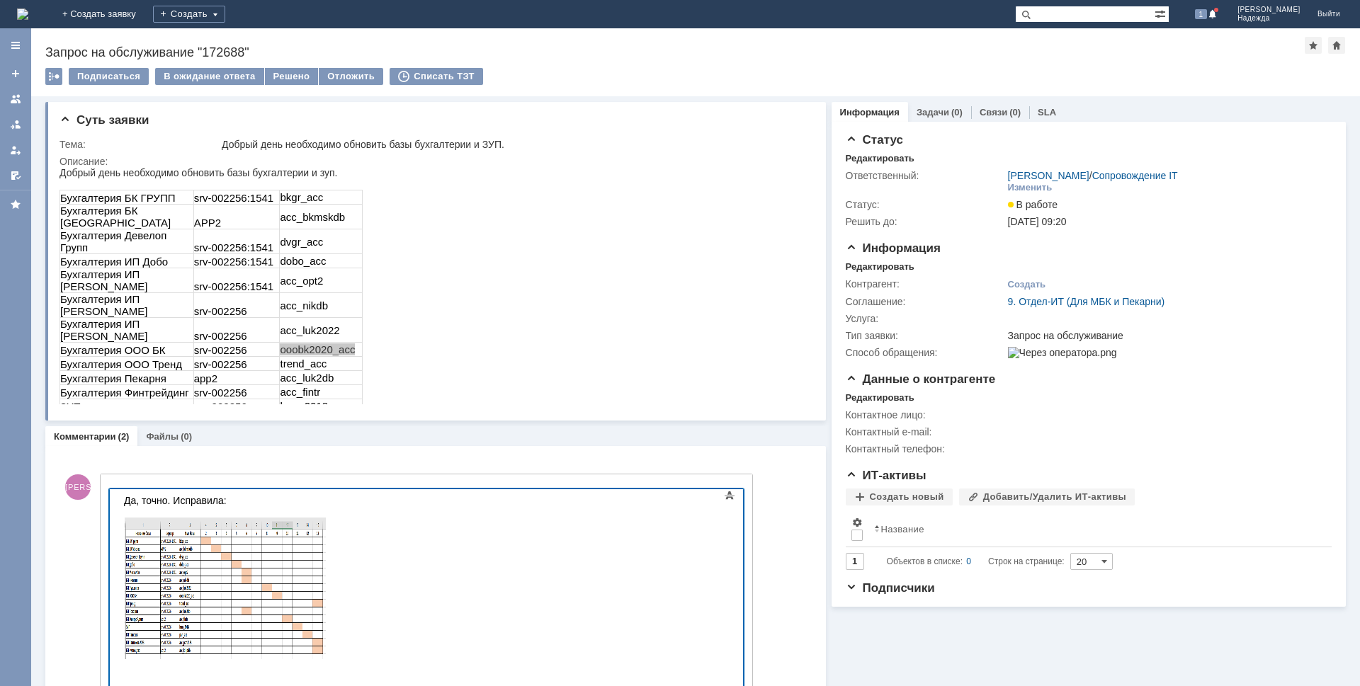
scroll to position [213, 0]
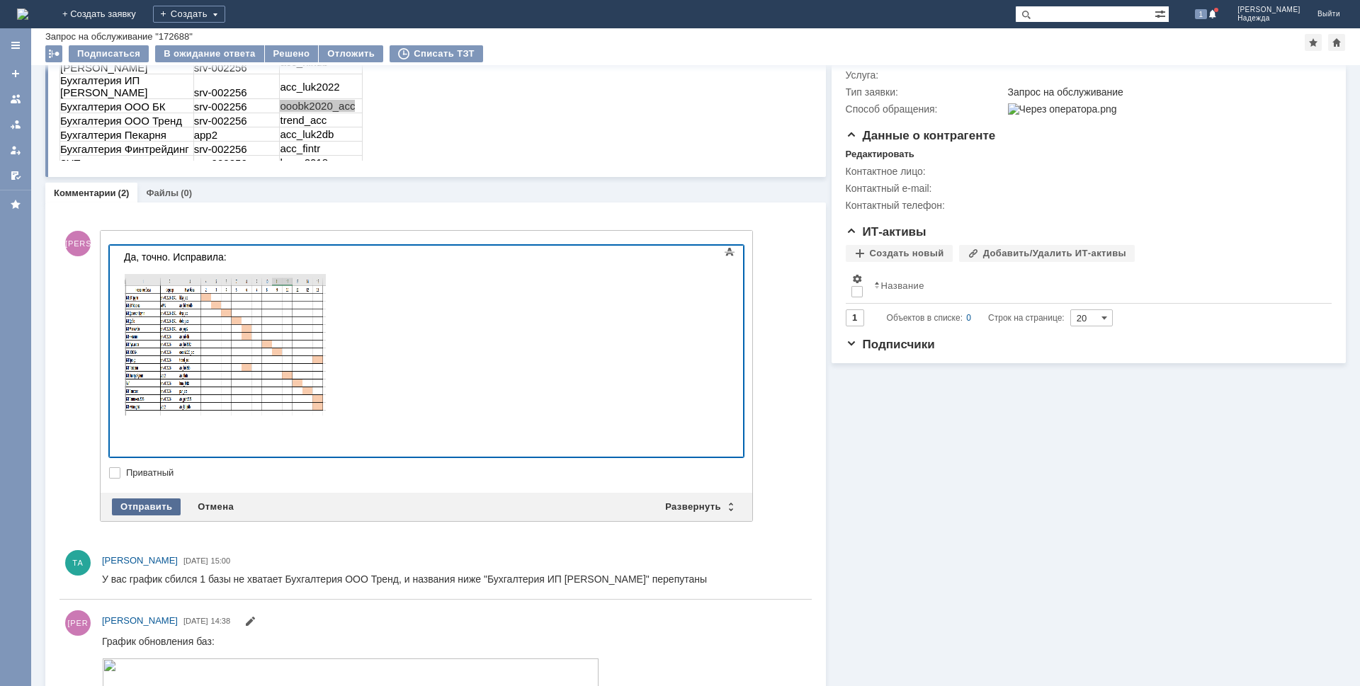
click at [145, 499] on div "Отправить" at bounding box center [146, 507] width 69 height 17
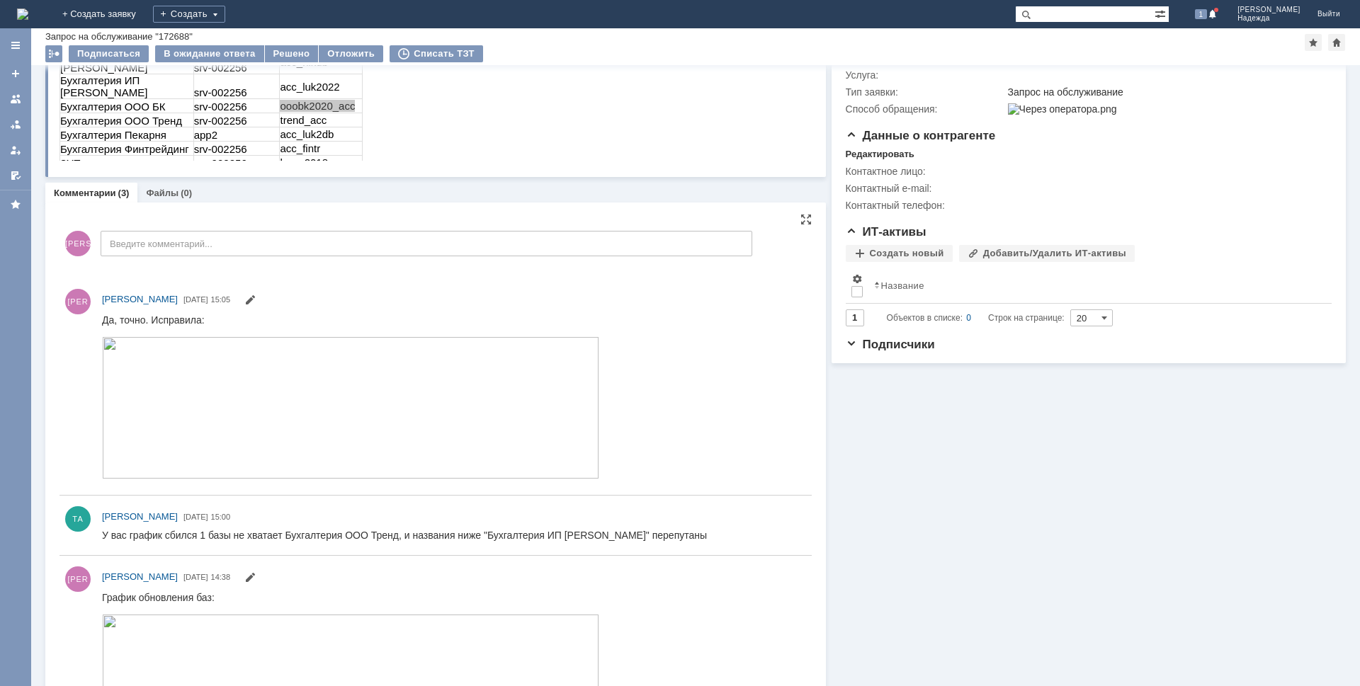
click at [410, 433] on img at bounding box center [350, 407] width 497 height 142
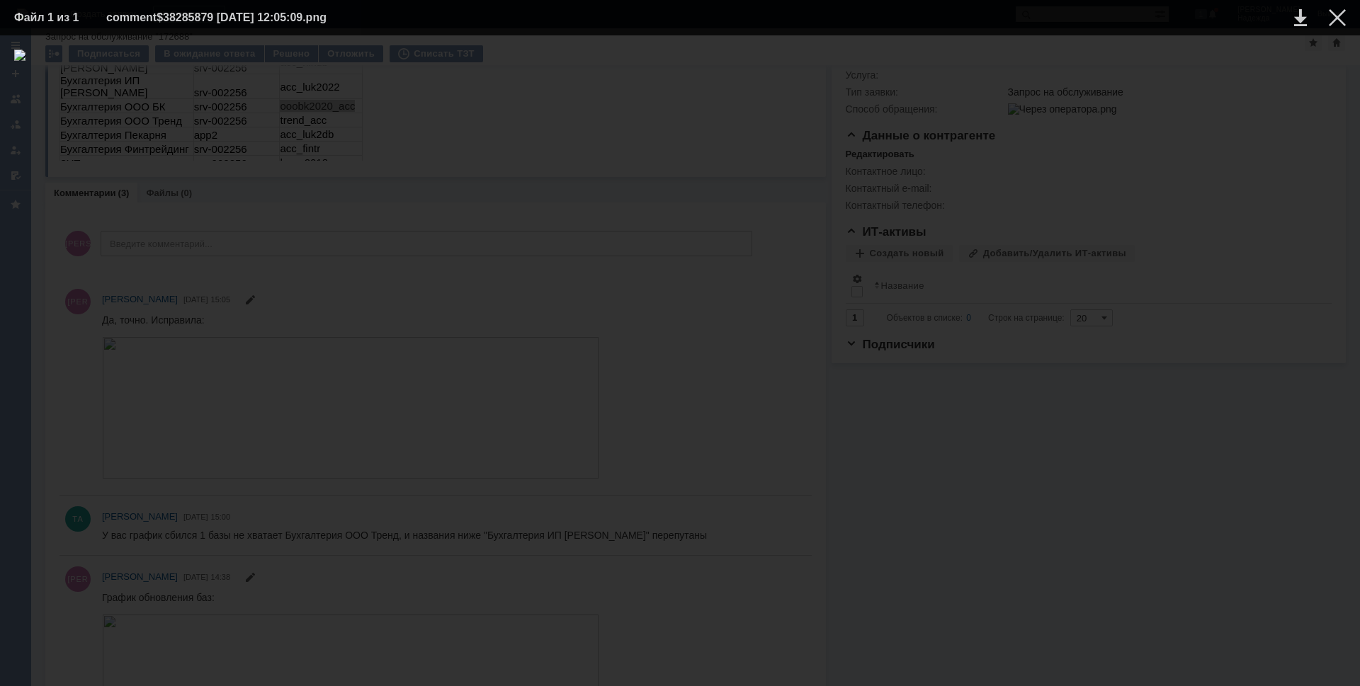
click at [1344, 28] on td at bounding box center [1326, 17] width 39 height 21
click at [1335, 20] on div at bounding box center [1337, 17] width 17 height 17
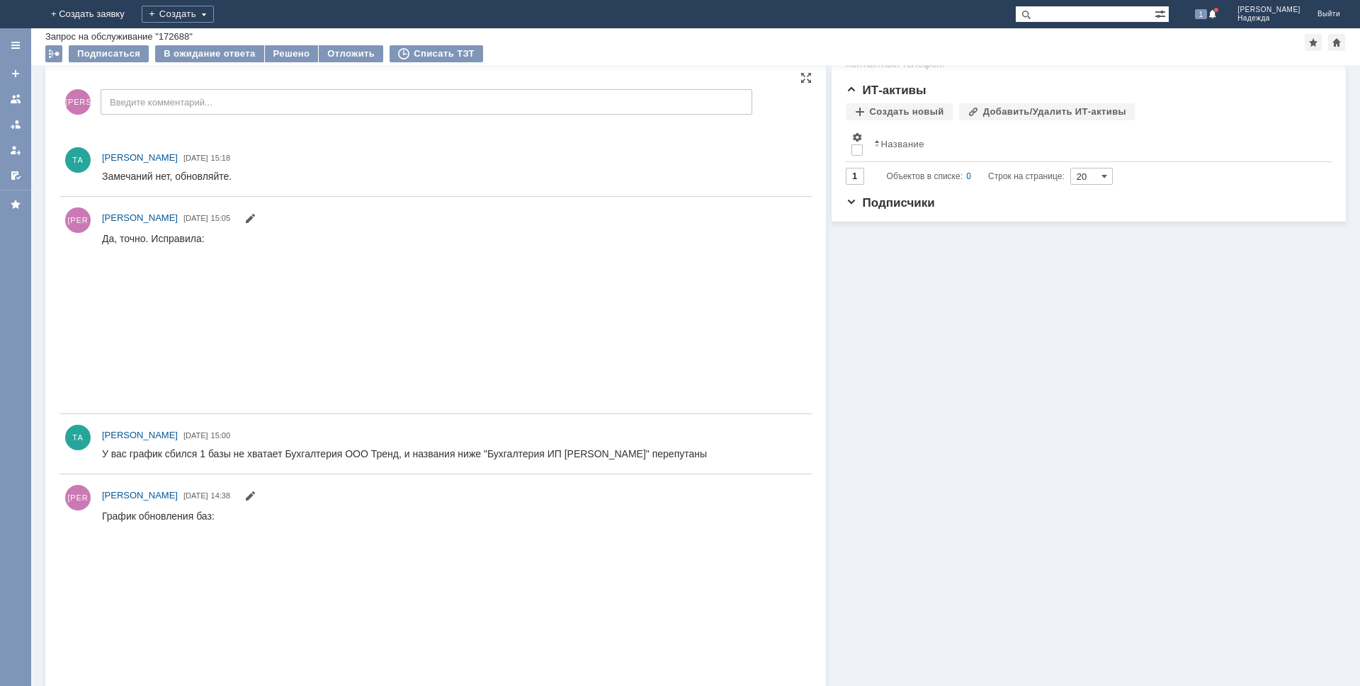
scroll to position [383, 0]
